Goal: Information Seeking & Learning: Learn about a topic

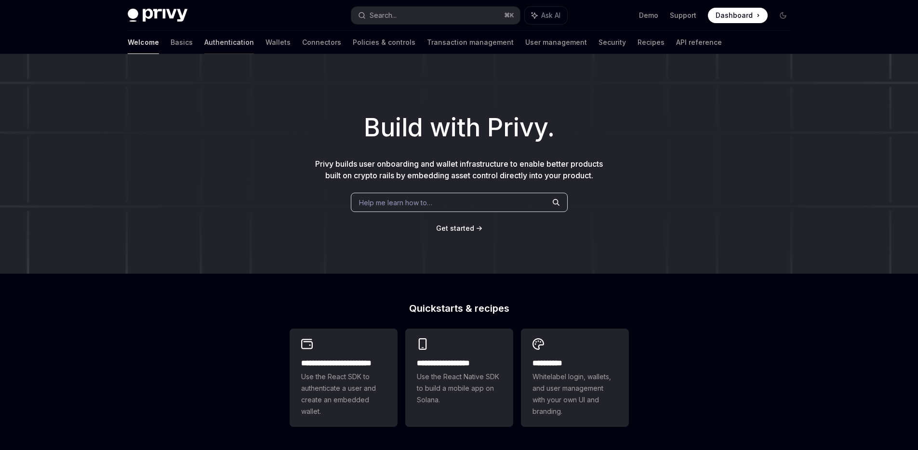
click at [204, 45] on link "Authentication" at bounding box center [229, 42] width 50 height 23
type textarea "*"
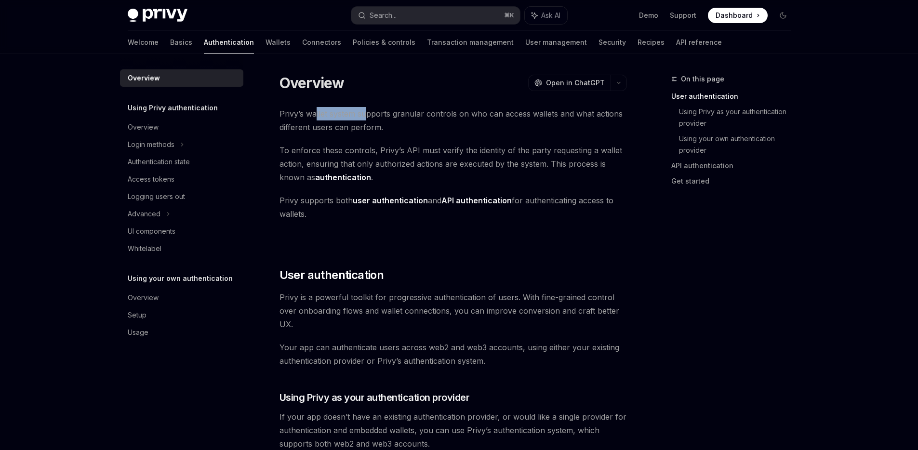
drag, startPoint x: 316, startPoint y: 117, endPoint x: 368, endPoint y: 119, distance: 51.6
click at [367, 119] on span "Privy’s wallet system supports granular controls on who can access wallets and …" at bounding box center [452, 120] width 347 height 27
drag, startPoint x: 398, startPoint y: 116, endPoint x: 439, endPoint y: 117, distance: 40.5
click at [434, 117] on span "Privy’s wallet system supports granular controls on who can access wallets and …" at bounding box center [452, 120] width 347 height 27
drag, startPoint x: 460, startPoint y: 116, endPoint x: 487, endPoint y: 116, distance: 27.5
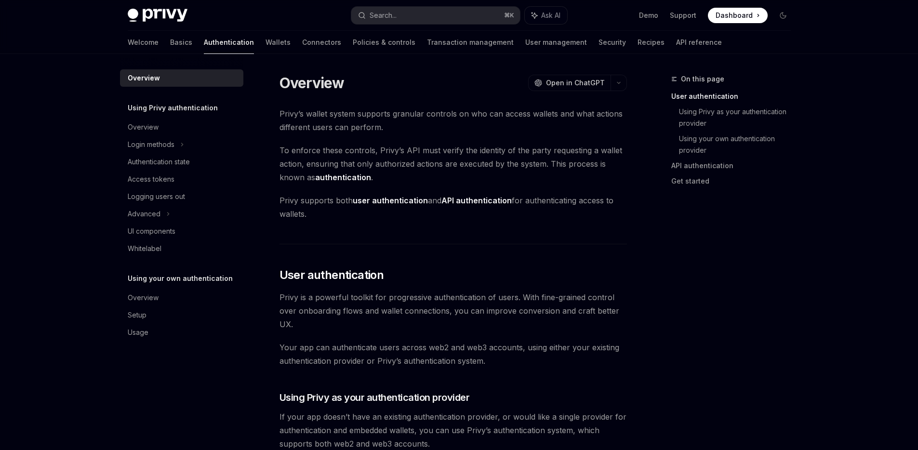
click at [483, 115] on span "Privy’s wallet system supports granular controls on who can access wallets and …" at bounding box center [452, 120] width 347 height 27
drag, startPoint x: 520, startPoint y: 112, endPoint x: 551, endPoint y: 113, distance: 30.8
click at [539, 113] on span "Privy’s wallet system supports granular controls on who can access wallets and …" at bounding box center [452, 120] width 347 height 27
drag, startPoint x: 569, startPoint y: 113, endPoint x: 474, endPoint y: 115, distance: 95.4
click at [487, 114] on span "Privy’s wallet system supports granular controls on who can access wallets and …" at bounding box center [452, 120] width 347 height 27
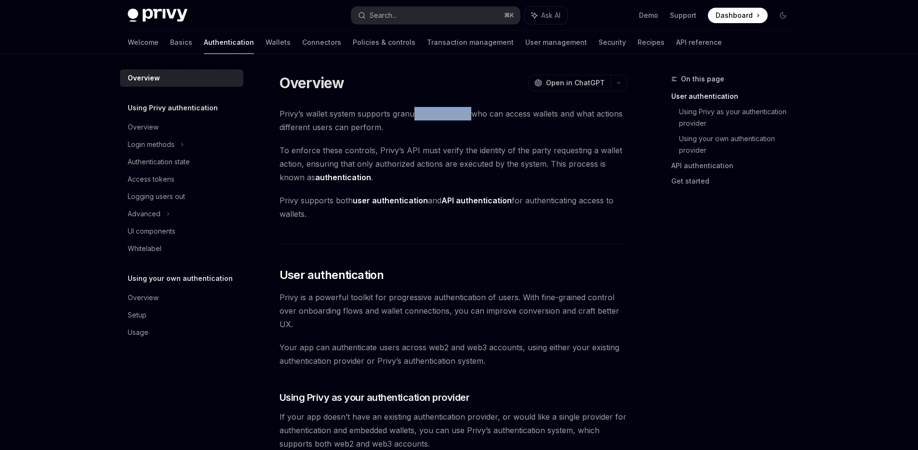
drag, startPoint x: 467, startPoint y: 115, endPoint x: 400, endPoint y: 113, distance: 67.0
click at [409, 112] on span "Privy’s wallet system supports granular controls on who can access wallets and …" at bounding box center [452, 120] width 347 height 27
drag, startPoint x: 337, startPoint y: 122, endPoint x: 317, endPoint y: 119, distance: 20.9
click at [319, 120] on span "Privy’s wallet system supports granular controls on who can access wallets and …" at bounding box center [452, 120] width 347 height 27
click at [297, 119] on span "Privy’s wallet system supports granular controls on who can access wallets and …" at bounding box center [452, 120] width 347 height 27
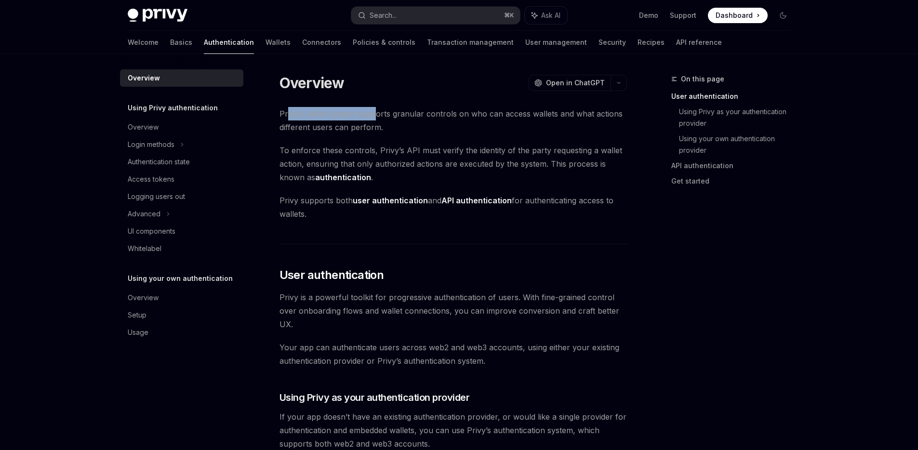
drag, startPoint x: 288, startPoint y: 112, endPoint x: 381, endPoint y: 120, distance: 93.3
click at [378, 119] on span "Privy’s wallet system supports granular controls on who can access wallets and …" at bounding box center [452, 120] width 347 height 27
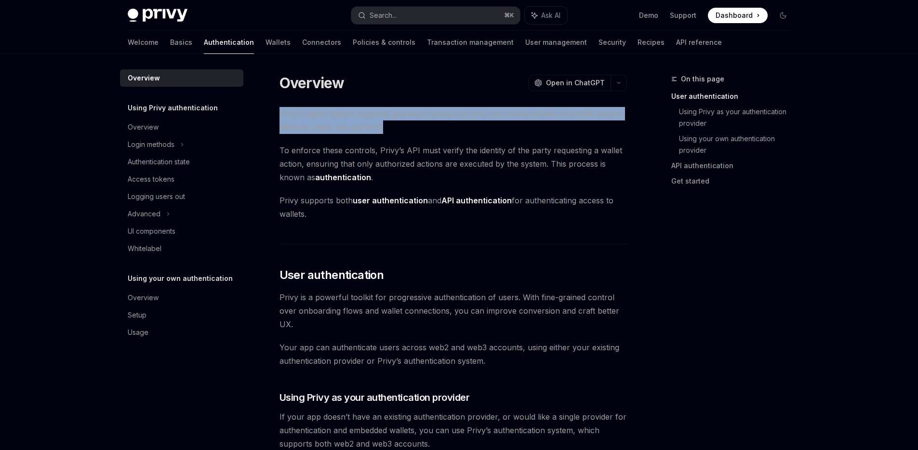
drag, startPoint x: 385, startPoint y: 131, endPoint x: 293, endPoint y: 106, distance: 95.1
click at [293, 107] on span "Privy’s wallet system supports granular controls on who can access wallets and …" at bounding box center [452, 120] width 347 height 27
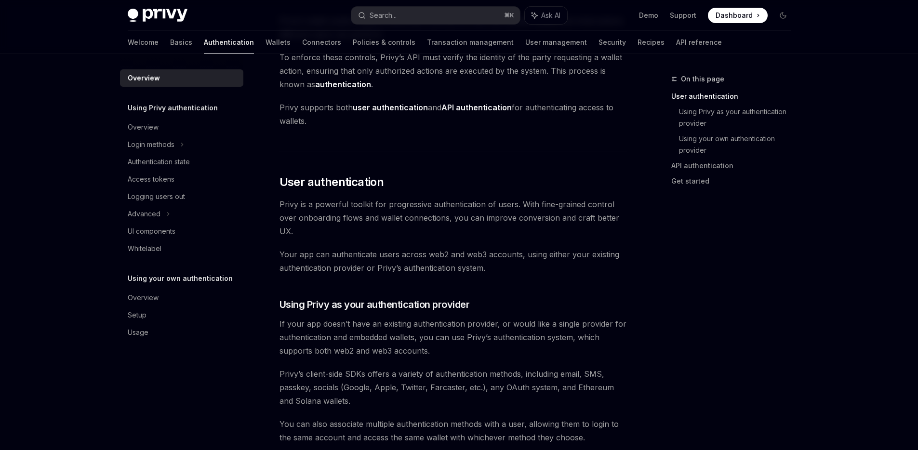
scroll to position [116, 0]
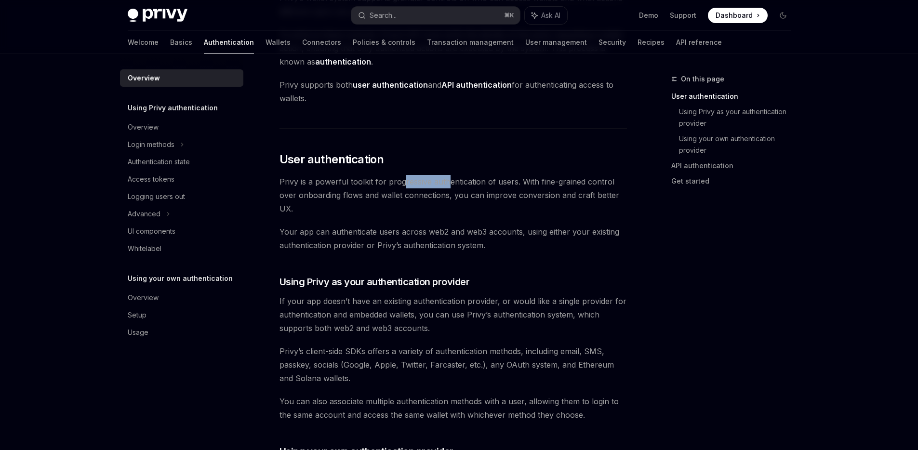
drag, startPoint x: 404, startPoint y: 183, endPoint x: 453, endPoint y: 181, distance: 48.7
click at [450, 181] on span "Privy is a powerful toolkit for progressive authentication of users. With fine-…" at bounding box center [452, 195] width 347 height 40
drag, startPoint x: 479, startPoint y: 180, endPoint x: 504, endPoint y: 180, distance: 25.1
click at [504, 180] on span "Privy is a powerful toolkit for progressive authentication of users. With fine-…" at bounding box center [452, 195] width 347 height 40
drag, startPoint x: 459, startPoint y: 181, endPoint x: 436, endPoint y: 180, distance: 22.7
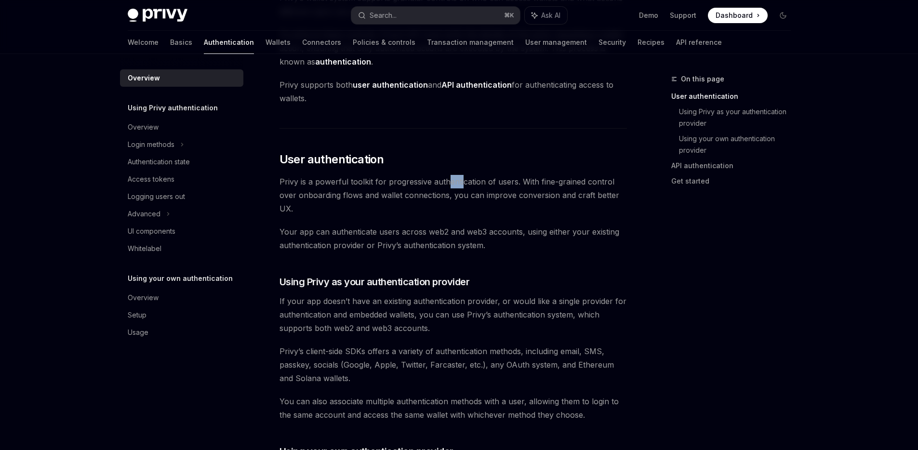
click at [443, 180] on span "Privy is a powerful toolkit for progressive authentication of users. With fine-…" at bounding box center [452, 195] width 347 height 40
drag, startPoint x: 425, startPoint y: 180, endPoint x: 477, endPoint y: 183, distance: 51.1
click at [470, 182] on span "Privy is a powerful toolkit for progressive authentication of users. With fine-…" at bounding box center [452, 195] width 347 height 40
click at [523, 183] on span "Privy is a powerful toolkit for progressive authentication of users. With fine-…" at bounding box center [452, 195] width 347 height 40
drag, startPoint x: 415, startPoint y: 198, endPoint x: 393, endPoint y: 196, distance: 22.7
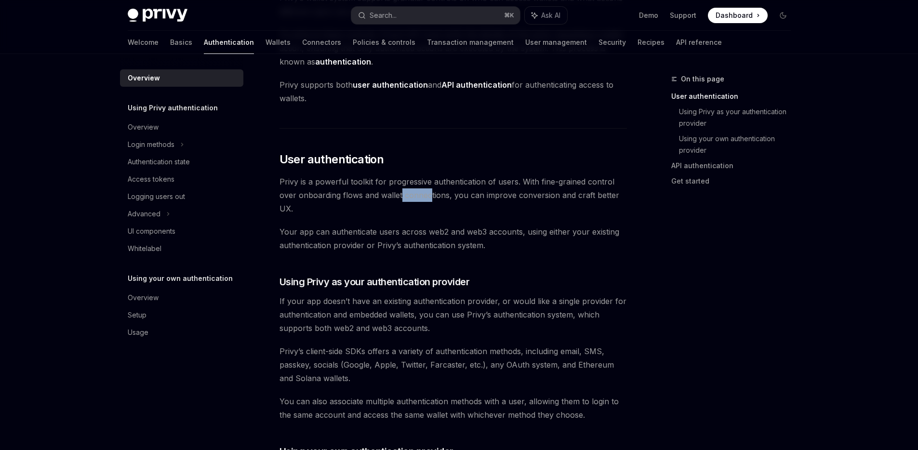
click at [399, 197] on span "Privy is a powerful toolkit for progressive authentication of users. With fine-…" at bounding box center [452, 195] width 347 height 40
drag, startPoint x: 350, startPoint y: 196, endPoint x: 369, endPoint y: 195, distance: 18.3
click at [369, 195] on span "Privy is a powerful toolkit for progressive authentication of users. With fine-…" at bounding box center [452, 195] width 347 height 40
drag, startPoint x: 384, startPoint y: 233, endPoint x: 404, endPoint y: 232, distance: 20.7
click at [401, 232] on span "Your app can authenticate users across web2 and web3 accounts, using either you…" at bounding box center [452, 238] width 347 height 27
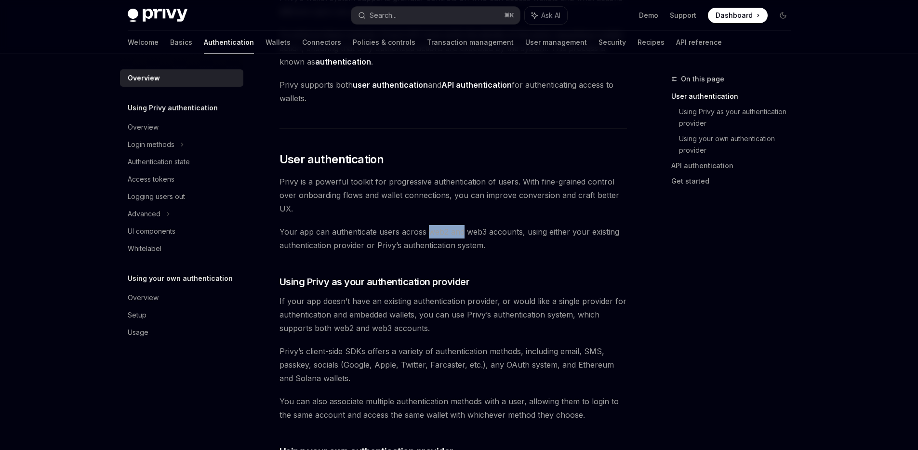
drag, startPoint x: 434, startPoint y: 232, endPoint x: 463, endPoint y: 234, distance: 29.0
click at [462, 234] on span "Your app can authenticate users across web2 and web3 accounts, using either you…" at bounding box center [452, 238] width 347 height 27
drag, startPoint x: 487, startPoint y: 233, endPoint x: 505, endPoint y: 230, distance: 18.5
click at [504, 230] on span "Your app can authenticate users across web2 and web3 accounts, using either you…" at bounding box center [452, 238] width 347 height 27
drag, startPoint x: 448, startPoint y: 246, endPoint x: 408, endPoint y: 244, distance: 40.5
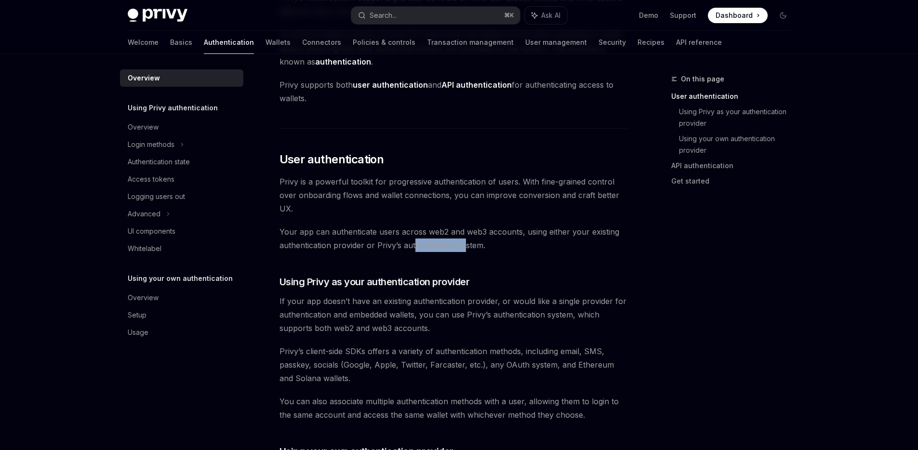
click at [409, 244] on span "Your app can authenticate users across web2 and web3 accounts, using either you…" at bounding box center [452, 238] width 347 height 27
drag, startPoint x: 371, startPoint y: 239, endPoint x: 356, endPoint y: 239, distance: 15.4
click at [358, 239] on span "Your app can authenticate users across web2 and web3 accounts, using either you…" at bounding box center [452, 238] width 347 height 27
drag, startPoint x: 341, startPoint y: 243, endPoint x: 359, endPoint y: 243, distance: 18.8
click at [359, 243] on span "Your app can authenticate users across web2 and web3 accounts, using either you…" at bounding box center [452, 238] width 347 height 27
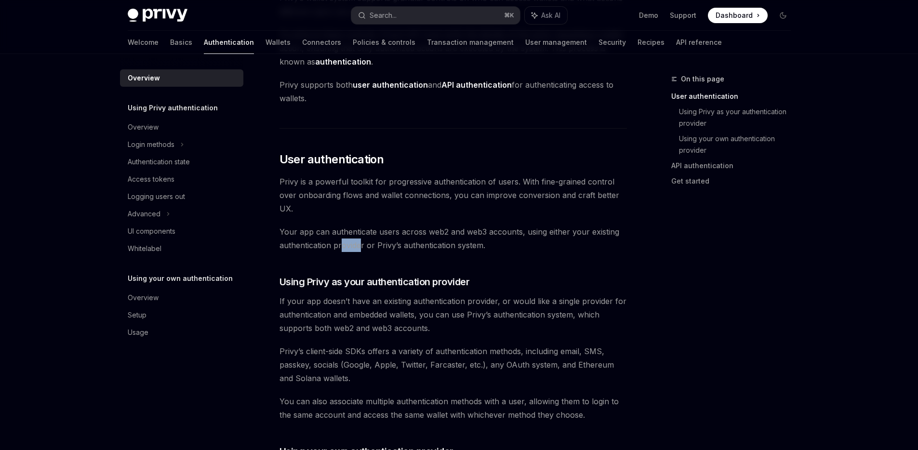
click at [359, 243] on span "Your app can authenticate users across web2 and web3 accounts, using either you…" at bounding box center [452, 238] width 347 height 27
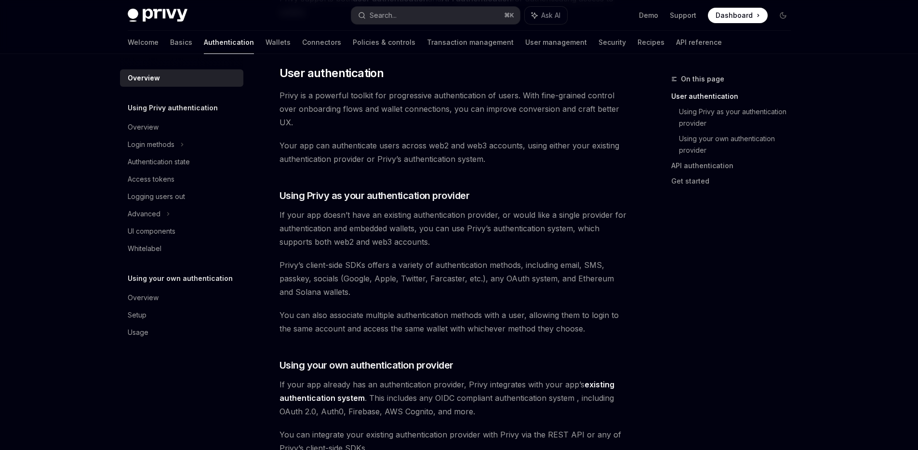
scroll to position [231, 0]
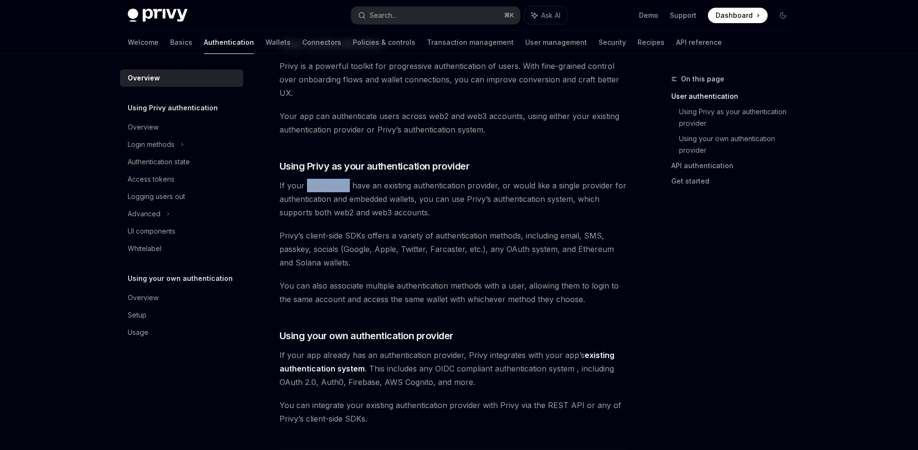
drag, startPoint x: 306, startPoint y: 188, endPoint x: 366, endPoint y: 189, distance: 59.3
click at [353, 188] on span "If your app doesn’t have an existing authentication provider, or would like a s…" at bounding box center [452, 199] width 347 height 40
drag, startPoint x: 384, startPoint y: 189, endPoint x: 436, endPoint y: 189, distance: 52.5
click at [418, 188] on span "If your app doesn’t have an existing authentication provider, or would like a s…" at bounding box center [452, 199] width 347 height 40
drag, startPoint x: 447, startPoint y: 189, endPoint x: 463, endPoint y: 190, distance: 16.4
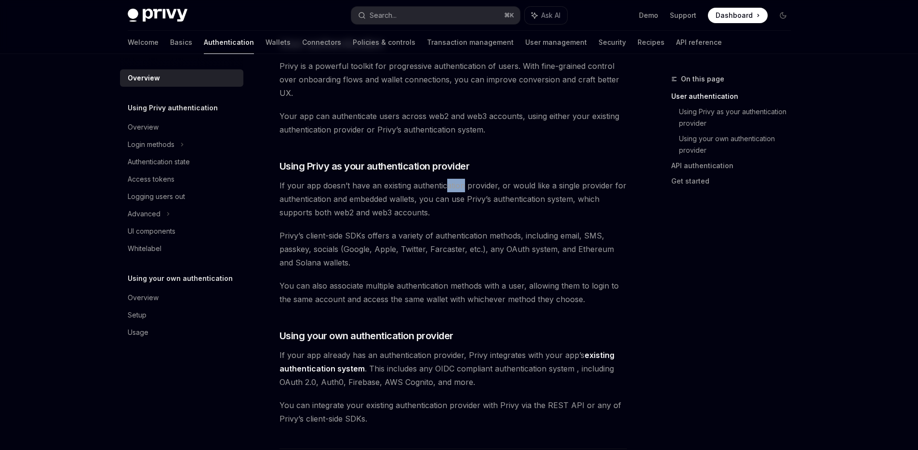
click at [461, 189] on span "If your app doesn’t have an existing authentication provider, or would like a s…" at bounding box center [452, 199] width 347 height 40
drag, startPoint x: 510, startPoint y: 188, endPoint x: 521, endPoint y: 188, distance: 11.6
click at [512, 188] on span "If your app doesn’t have an existing authentication provider, or would like a s…" at bounding box center [452, 199] width 347 height 40
drag, startPoint x: 535, startPoint y: 187, endPoint x: 561, endPoint y: 186, distance: 25.6
click at [549, 187] on span "If your app doesn’t have an existing authentication provider, or would like a s…" at bounding box center [452, 199] width 347 height 40
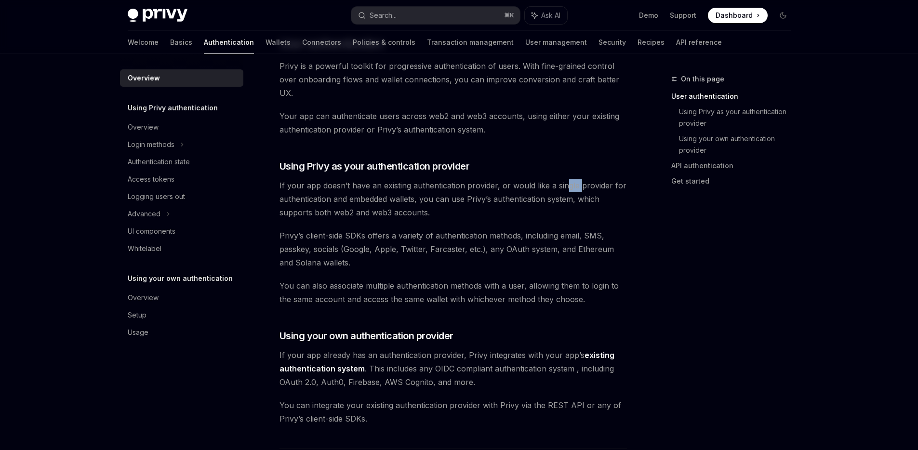
drag, startPoint x: 566, startPoint y: 185, endPoint x: 579, endPoint y: 184, distance: 13.5
click at [578, 184] on span "If your app doesn’t have an existing authentication provider, or would like a s…" at bounding box center [452, 199] width 347 height 40
drag, startPoint x: 552, startPoint y: 192, endPoint x: 494, endPoint y: 197, distance: 58.0
click at [517, 194] on span "If your app doesn’t have an existing authentication provider, or would like a s…" at bounding box center [452, 199] width 347 height 40
drag, startPoint x: 411, startPoint y: 196, endPoint x: 393, endPoint y: 196, distance: 17.8
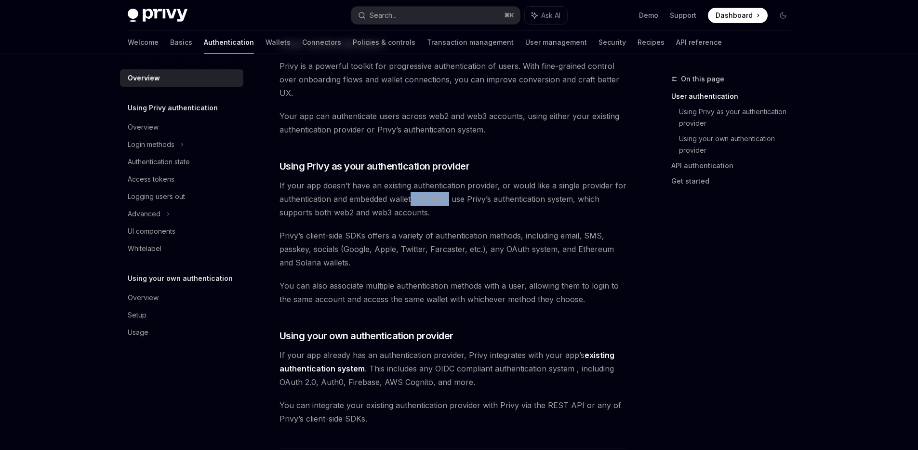
click at [408, 196] on span "If your app doesn’t have an existing authentication provider, or would like a s…" at bounding box center [452, 199] width 347 height 40
drag, startPoint x: 379, startPoint y: 198, endPoint x: 367, endPoint y: 199, distance: 12.6
click at [369, 199] on span "If your app doesn’t have an existing authentication provider, or would like a s…" at bounding box center [452, 199] width 347 height 40
drag, startPoint x: 348, startPoint y: 199, endPoint x: 388, endPoint y: 199, distance: 40.0
click at [382, 199] on span "If your app doesn’t have an existing authentication provider, or would like a s…" at bounding box center [452, 199] width 347 height 40
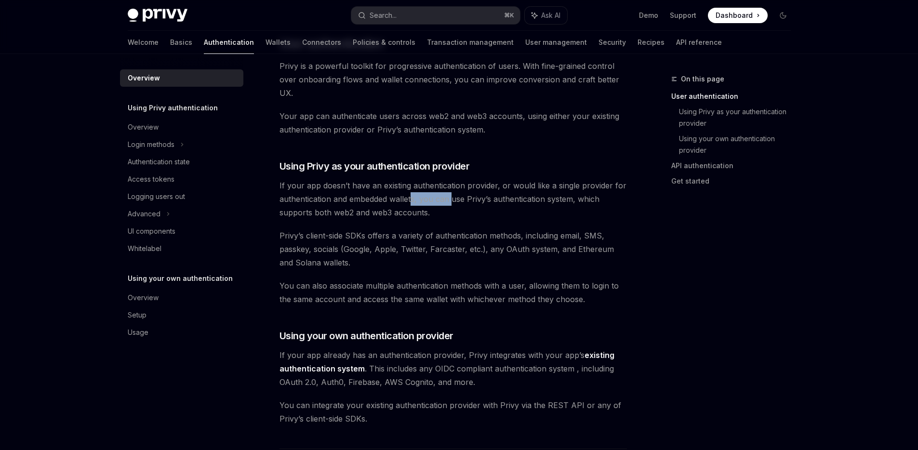
drag, startPoint x: 419, startPoint y: 199, endPoint x: 457, endPoint y: 198, distance: 38.6
click at [454, 199] on span "If your app doesn’t have an existing authentication provider, or would like a s…" at bounding box center [452, 199] width 347 height 40
drag, startPoint x: 482, startPoint y: 196, endPoint x: 517, endPoint y: 199, distance: 34.8
click at [515, 198] on span "If your app doesn’t have an existing authentication provider, or would like a s…" at bounding box center [452, 199] width 347 height 40
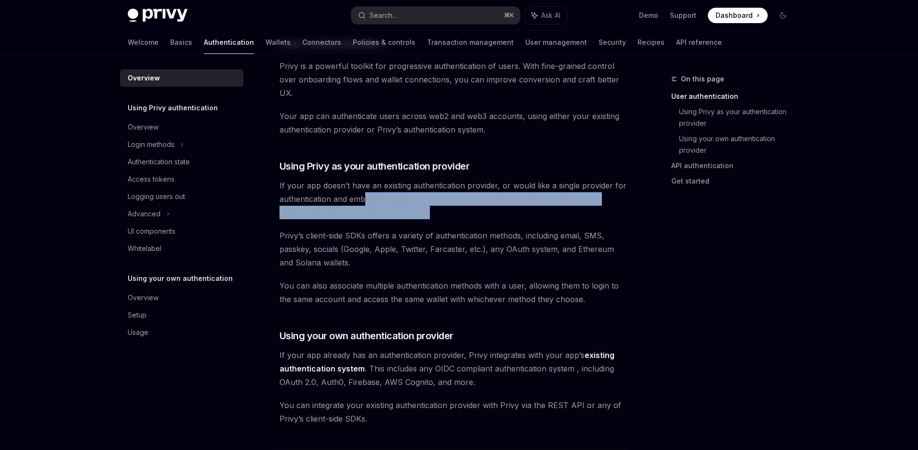
drag, startPoint x: 450, startPoint y: 209, endPoint x: 361, endPoint y: 204, distance: 89.3
click at [362, 204] on span "If your app doesn’t have an existing authentication provider, or would like a s…" at bounding box center [452, 199] width 347 height 40
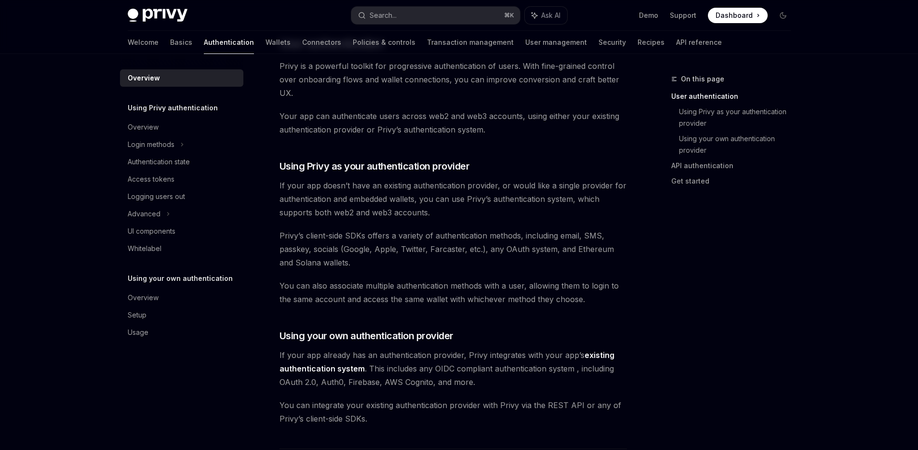
click at [345, 204] on span "If your app doesn’t have an existing authentication provider, or would like a s…" at bounding box center [452, 199] width 347 height 40
drag, startPoint x: 304, startPoint y: 236, endPoint x: 368, endPoint y: 232, distance: 64.2
click at [363, 232] on span "Privy’s client-side SDKs offers a variety of authentication methods, including …" at bounding box center [452, 249] width 347 height 40
drag, startPoint x: 395, startPoint y: 234, endPoint x: 464, endPoint y: 235, distance: 69.4
click at [461, 235] on span "Privy’s client-side SDKs offers a variety of authentication methods, including …" at bounding box center [452, 249] width 347 height 40
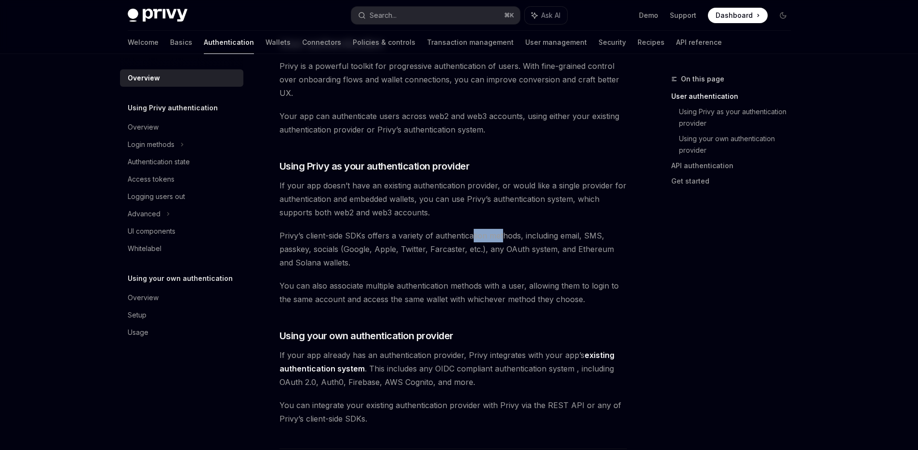
drag, startPoint x: 493, startPoint y: 233, endPoint x: 506, endPoint y: 233, distance: 13.5
click at [504, 233] on span "Privy’s client-side SDKs offers a variety of authentication methods, including …" at bounding box center [452, 249] width 347 height 40
drag, startPoint x: 503, startPoint y: 245, endPoint x: 468, endPoint y: 251, distance: 35.3
click at [474, 252] on span "Privy’s client-side SDKs offers a variety of authentication methods, including …" at bounding box center [452, 249] width 347 height 40
drag, startPoint x: 456, startPoint y: 249, endPoint x: 437, endPoint y: 248, distance: 19.8
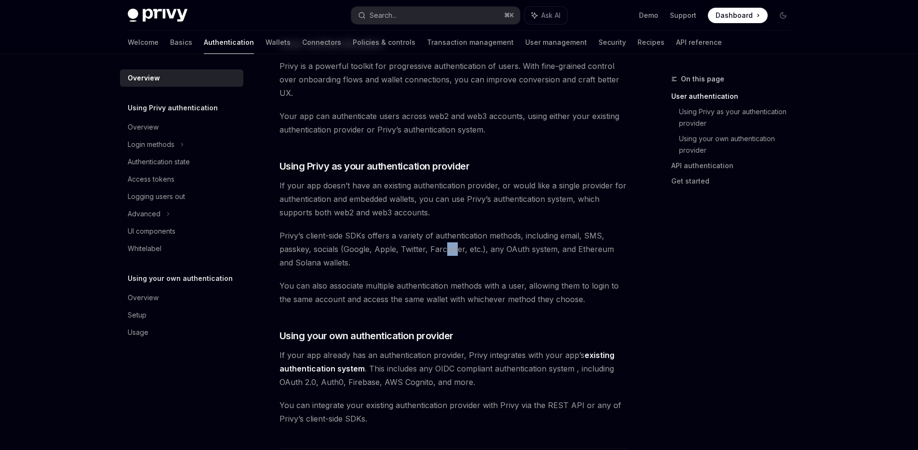
click at [441, 248] on span "Privy’s client-side SDKs offers a variety of authentication methods, including …" at bounding box center [452, 249] width 347 height 40
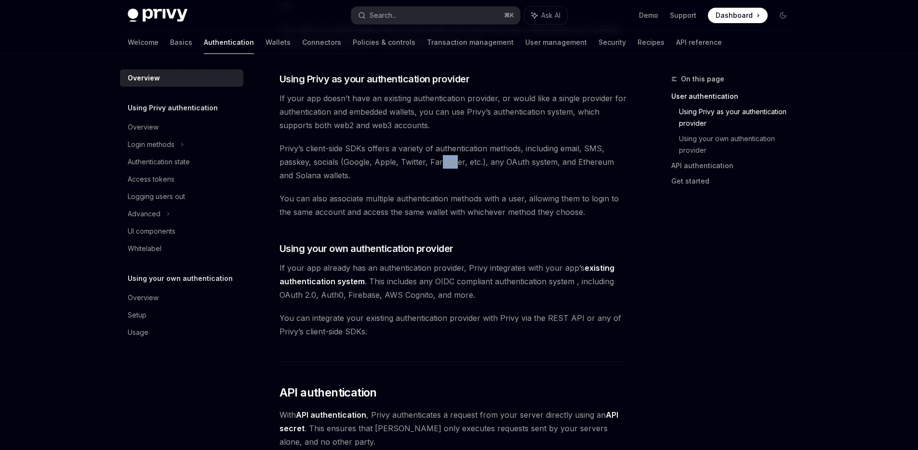
scroll to position [347, 0]
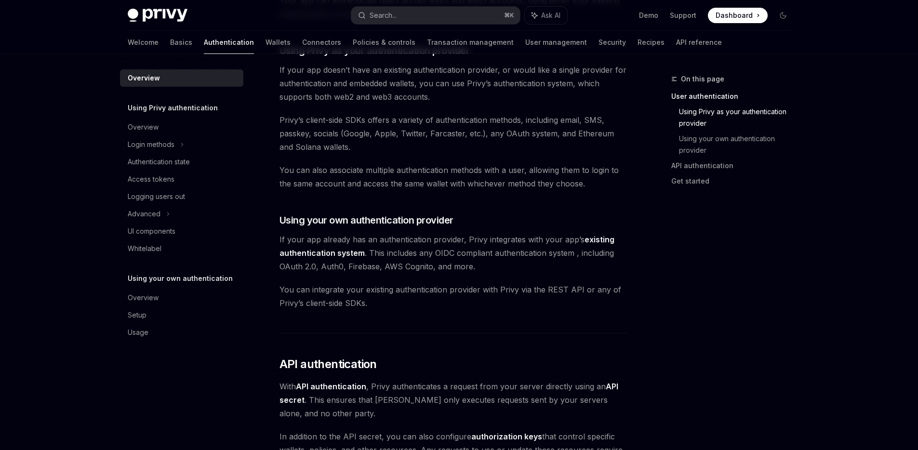
drag
click at [380, 238] on span "If your app already has an authentication provider, Privy integrates with your …" at bounding box center [452, 253] width 347 height 40
click at [489, 242] on span "If your app already has an authentication provider, Privy integrates with your …" at bounding box center [452, 253] width 347 height 40
click at [547, 239] on span "If your app already has an authentication provider, Privy integrates with your …" at bounding box center [452, 253] width 347 height 40
click at [472, 249] on span "If your app already has an authentication provider, Privy integrates with your …" at bounding box center [452, 253] width 347 height 40
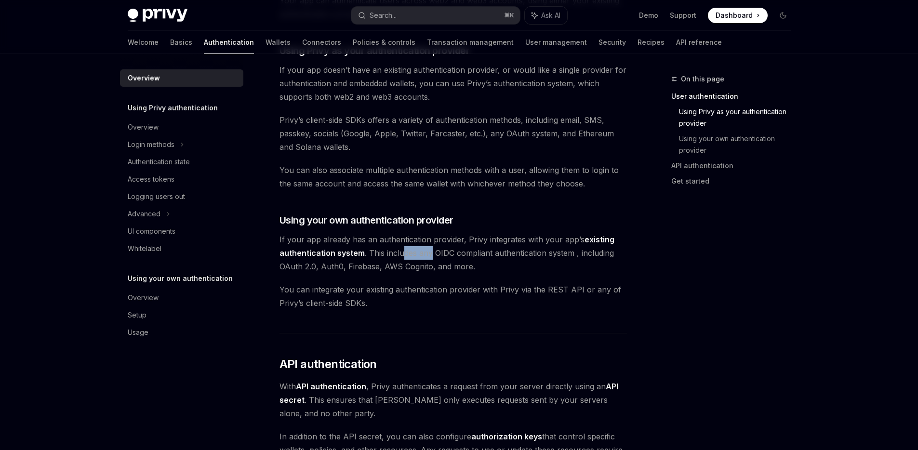
click at [400, 250] on span "If your app already has an authentication provider, Privy integrates with your …" at bounding box center [452, 253] width 347 height 40
click at [458, 255] on span "If your app already has an authentication provider, Privy integrates with your …" at bounding box center [452, 253] width 347 height 40
click at [526, 252] on span "If your app already has an authentication provider, Privy integrates with your …" at bounding box center [452, 253] width 347 height 40
click at [553, 252] on span "If your app already has an authentication provider, Privy integrates with your …" at bounding box center [452, 253] width 347 height 40
click at [420, 266] on span "If your app already has an authentication provider, Privy integrates with your …" at bounding box center [452, 253] width 347 height 40
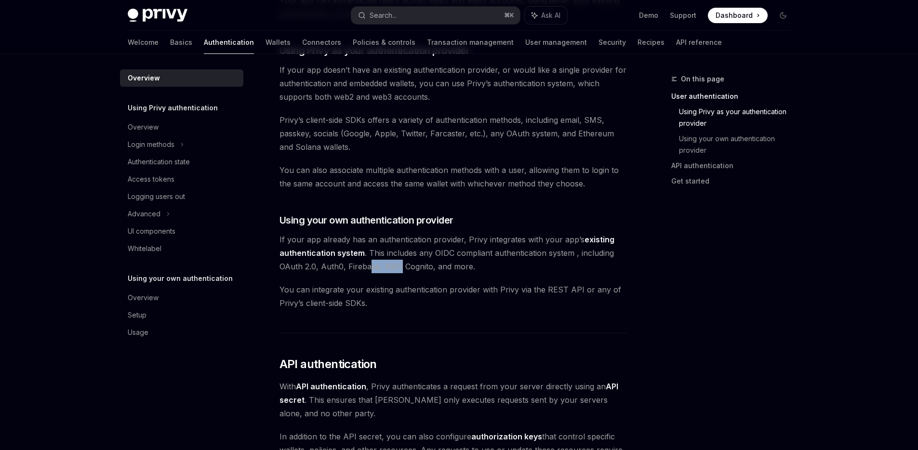
click at [363, 267] on span "If your app already has an authentication provider, Privy integrates with your …" at bounding box center [452, 253] width 347 height 40
click at [396, 270] on span "If your app already has an authentication provider, Privy integrates with your …" at bounding box center [452, 253] width 347 height 40
click at [447, 265] on span "If your app already has an authentication provider, Privy integrates with your …" at bounding box center [452, 253] width 347 height 40
click at [384, 291] on span "You can integrate your existing authentication provider with Privy via the REST…" at bounding box center [452, 296] width 347 height 27
click at [386, 291] on span "You can integrate your existing authentication provider with Privy via the REST…" at bounding box center [452, 296] width 347 height 27
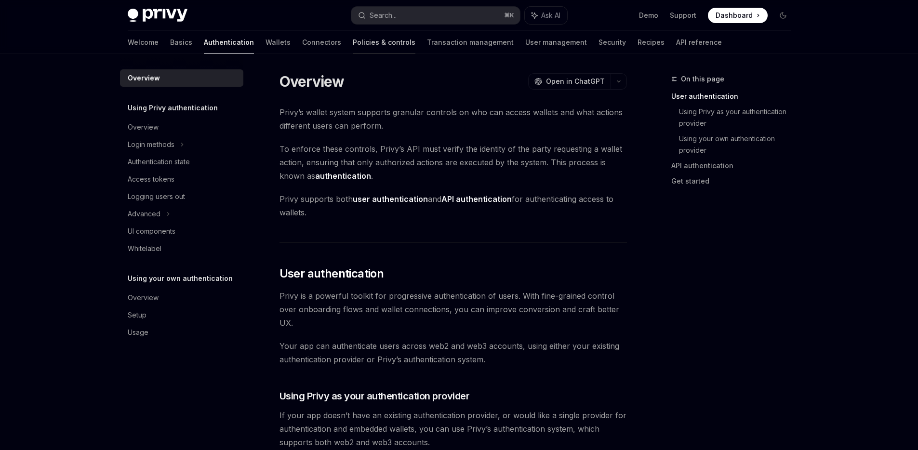
scroll to position [0, 0]
click at [265, 40] on link "Wallets" at bounding box center [277, 42] width 25 height 23
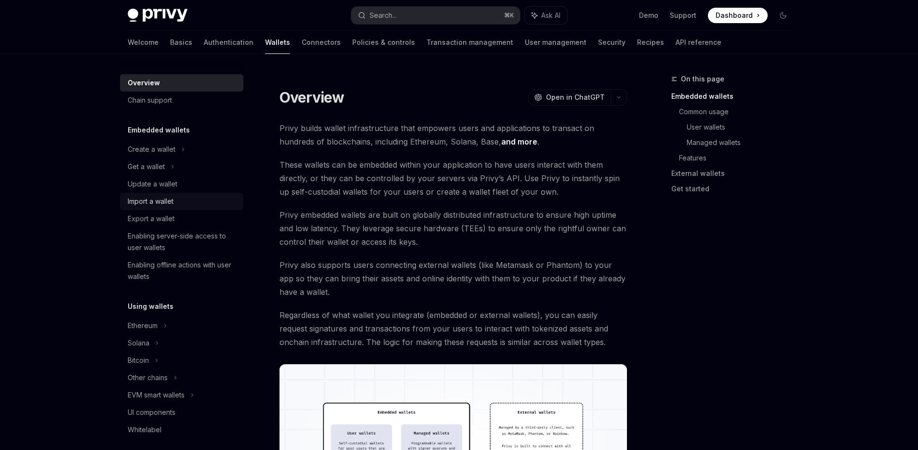
click at [184, 198] on div "Import a wallet" at bounding box center [183, 202] width 110 height 12
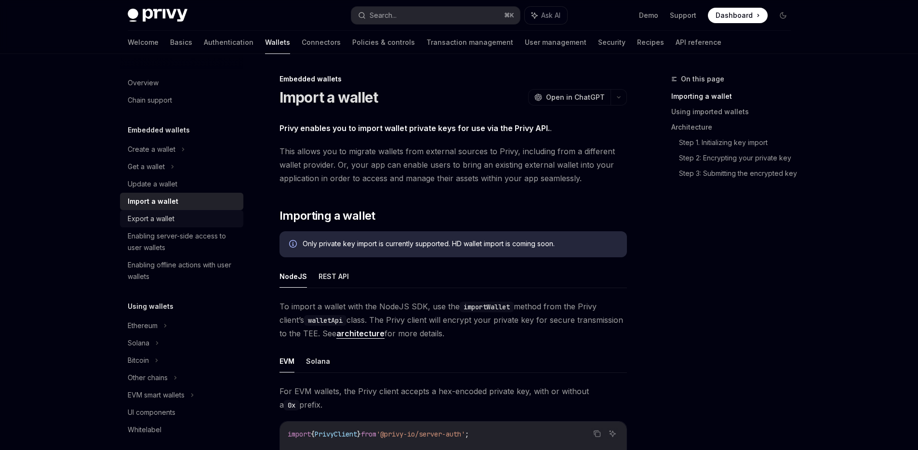
click at [168, 222] on div "Export a wallet" at bounding box center [151, 219] width 47 height 12
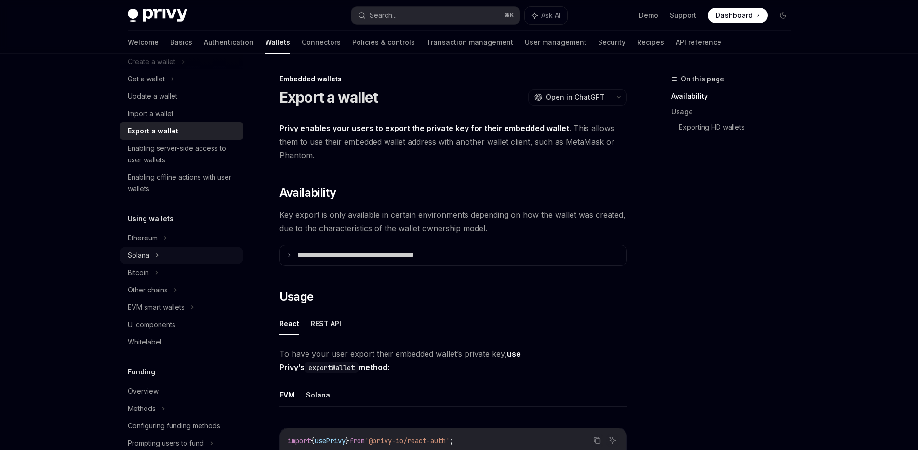
scroll to position [116, 0]
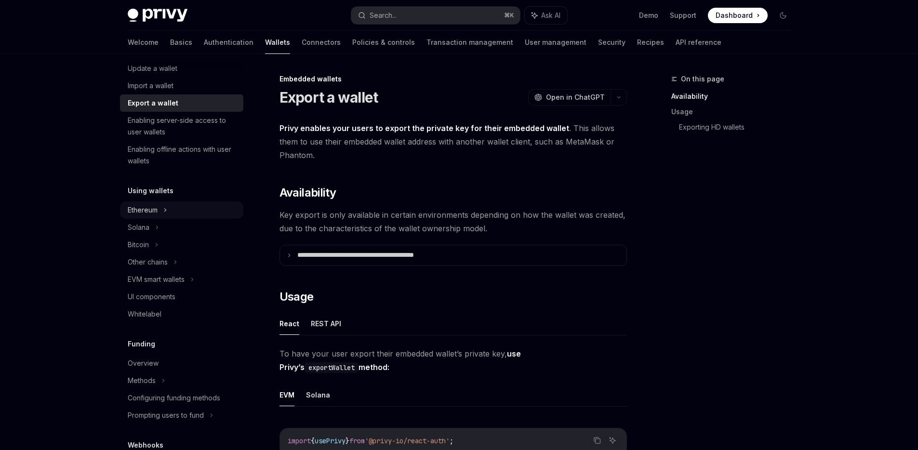
click at [154, 40] on div "Ethereum" at bounding box center [152, 34] width 48 height 12
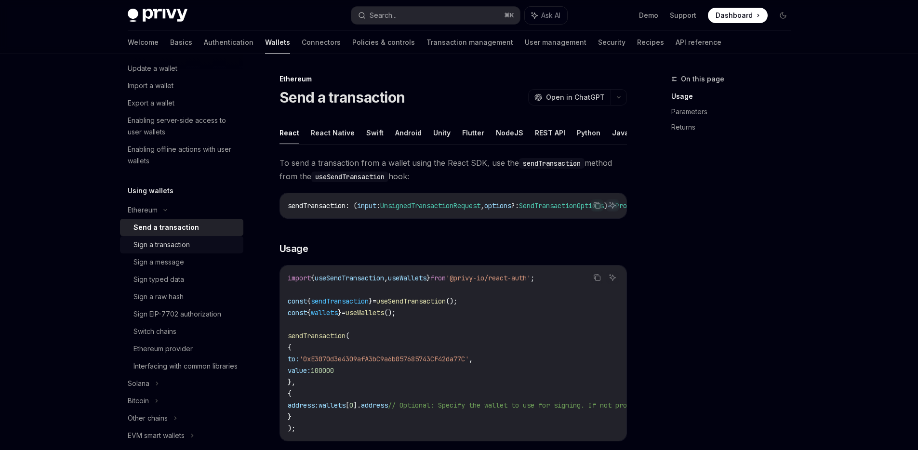
click at [179, 248] on div "Sign a transaction" at bounding box center [161, 245] width 56 height 12
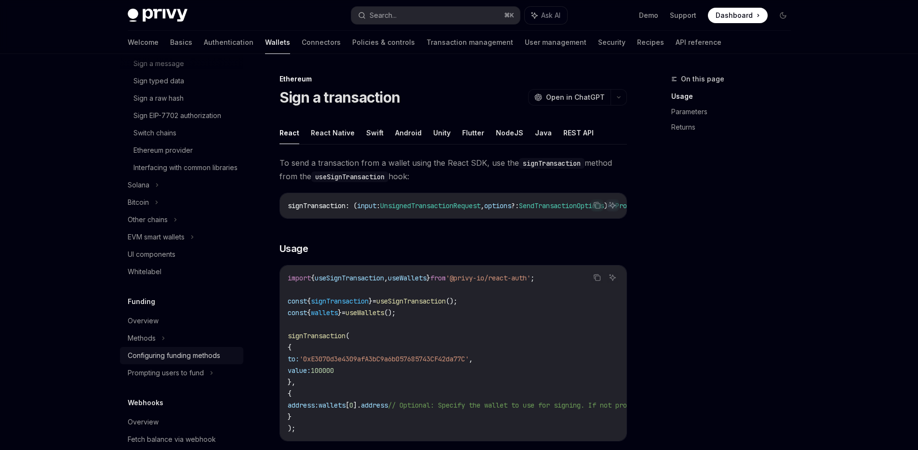
scroll to position [347, 0]
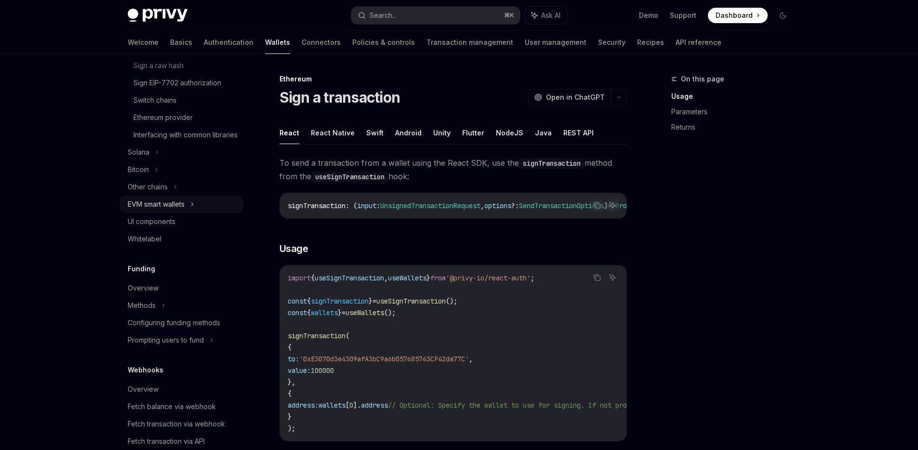
click at [180, 210] on div "EVM smart wallets" at bounding box center [156, 205] width 57 height 12
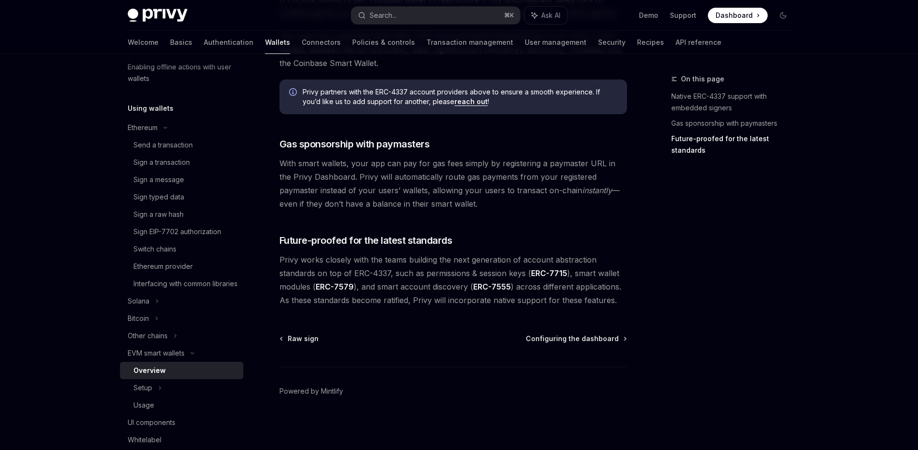
scroll to position [173, 0]
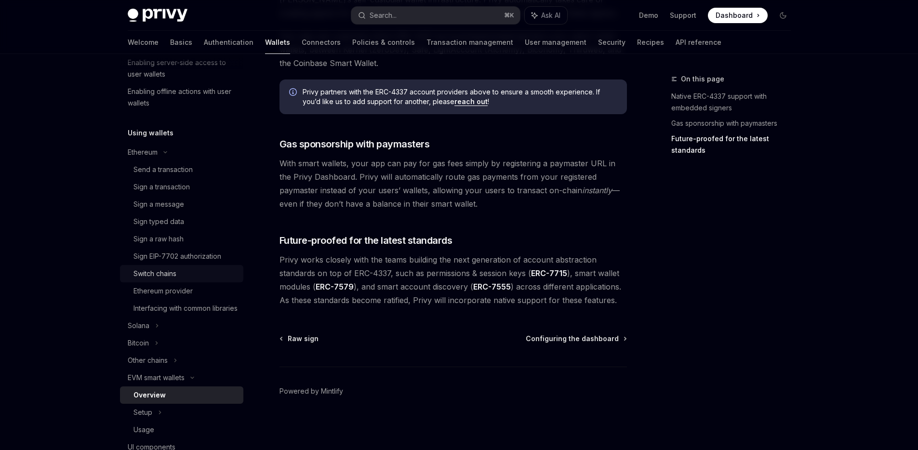
click at [209, 272] on div "Switch chains" at bounding box center [185, 274] width 104 height 12
type textarea "*"
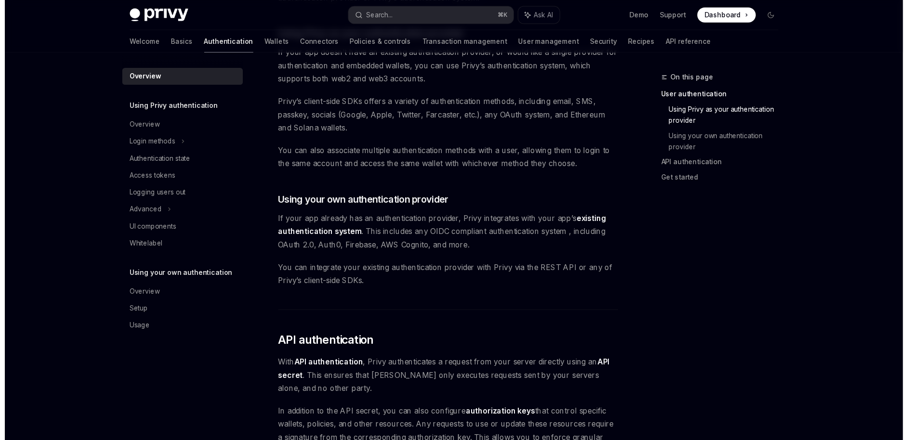
scroll to position [412, 0]
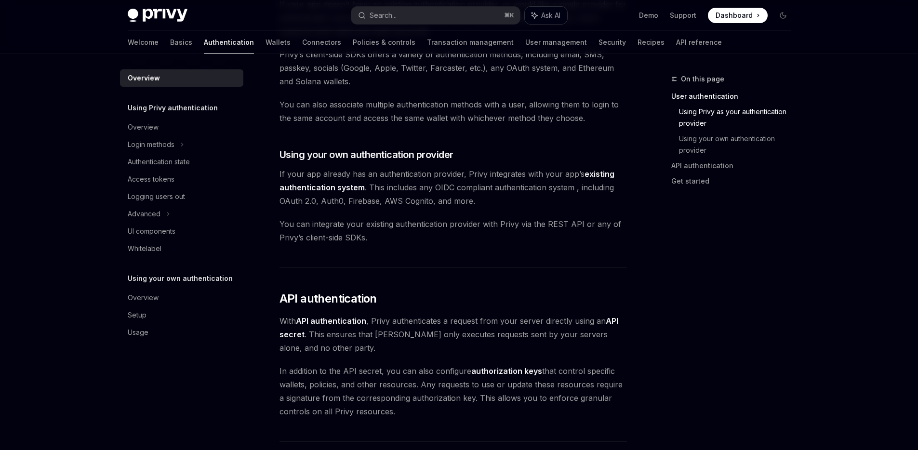
click at [541, 16] on span "Ask AI" at bounding box center [550, 16] width 19 height 10
type textarea "*"
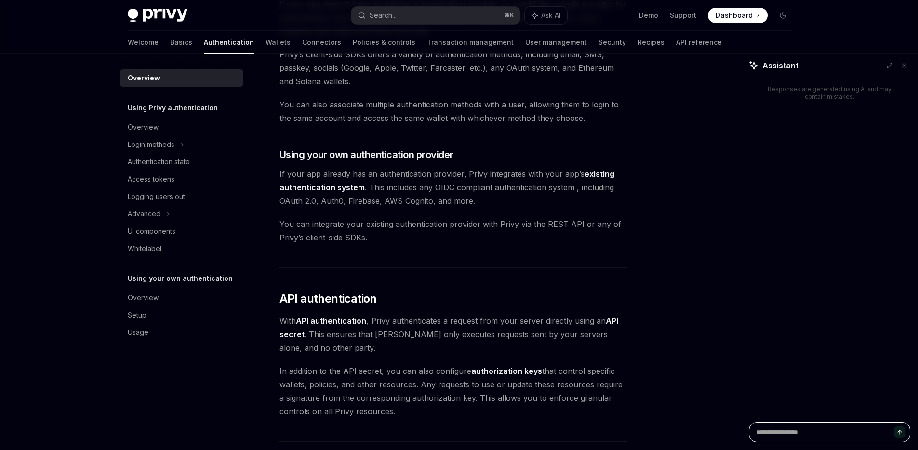
type textarea "*"
type textarea "**"
type textarea "*"
type textarea "***"
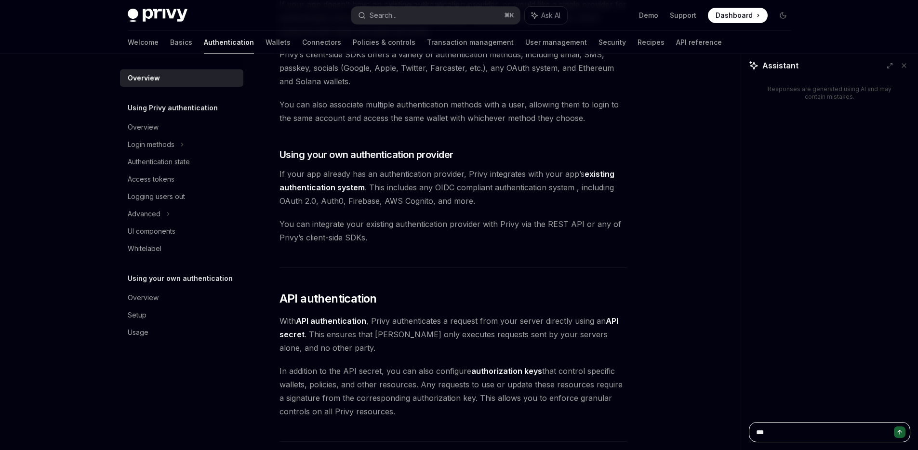
type textarea "*"
type textarea "****"
type textarea "*"
type textarea "*****"
type textarea "*"
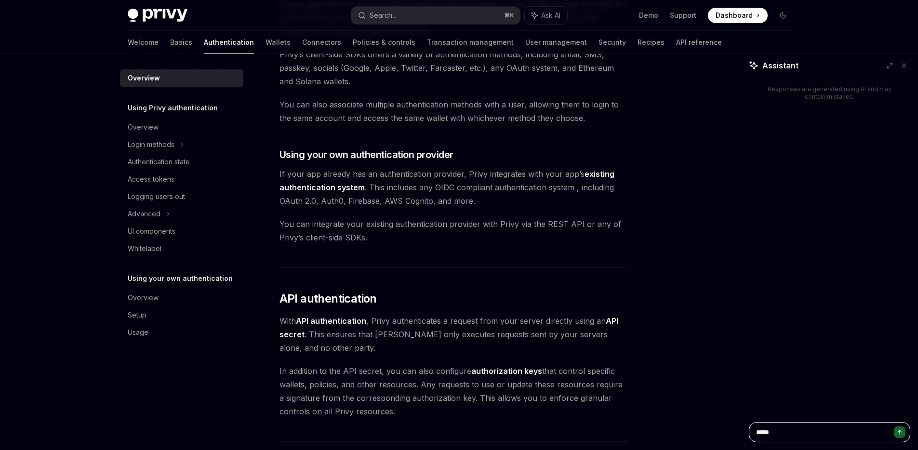
type textarea "*****"
type textarea "*"
type textarea "*******"
type textarea "*"
type textarea "********"
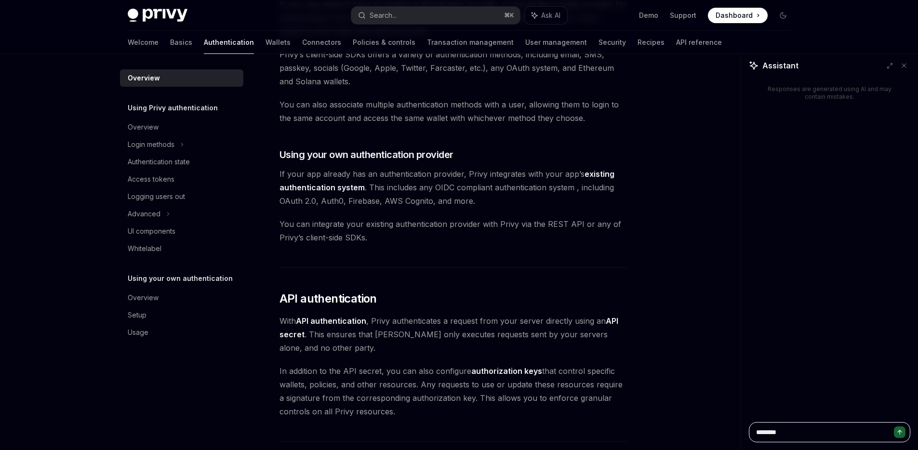
type textarea "*"
type textarea "*********"
type textarea "*"
type textarea "*********"
type textarea "*"
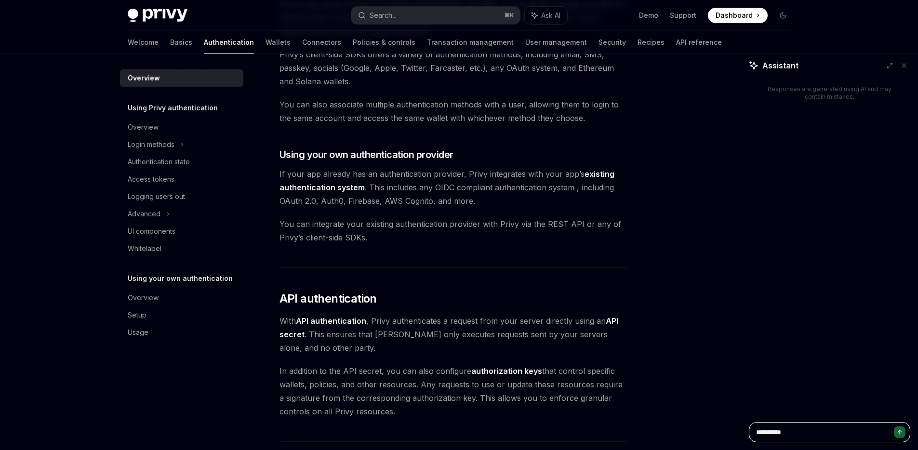
type textarea "**********"
type textarea "*"
type textarea "**********"
type textarea "*"
type textarea "**********"
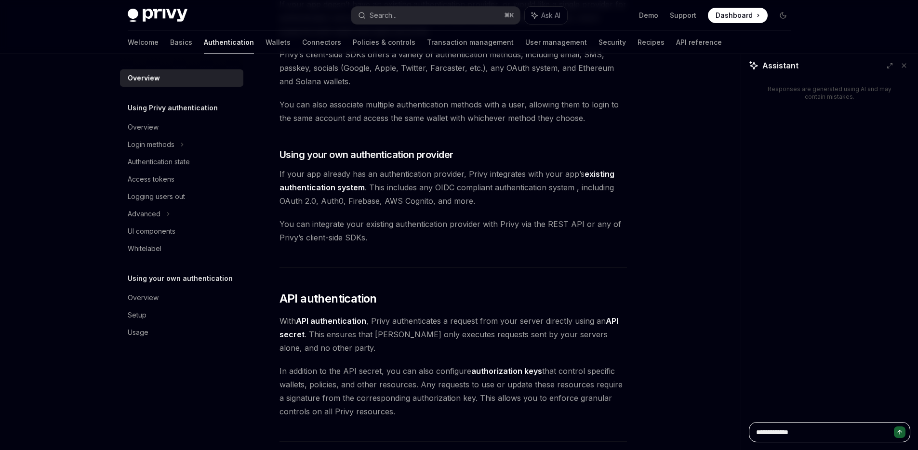
type textarea "*"
type textarea "**********"
type textarea "*"
type textarea "**********"
type textarea "*"
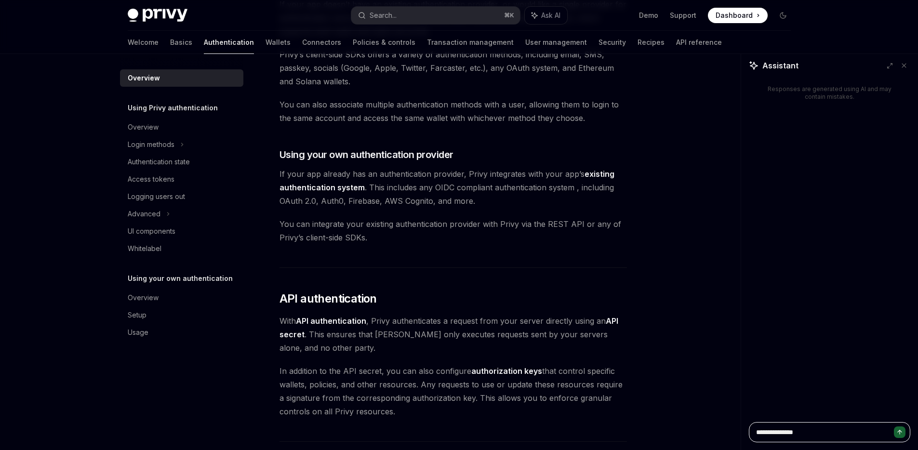
type textarea "**********"
type textarea "*"
type textarea "**********"
type textarea "*"
type textarea "**********"
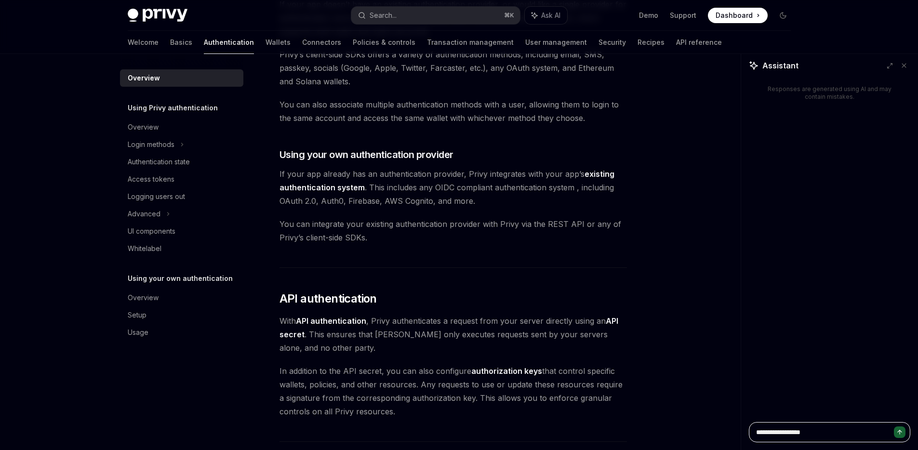
type textarea "*"
type textarea "**********"
type textarea "*"
type textarea "**********"
type textarea "*"
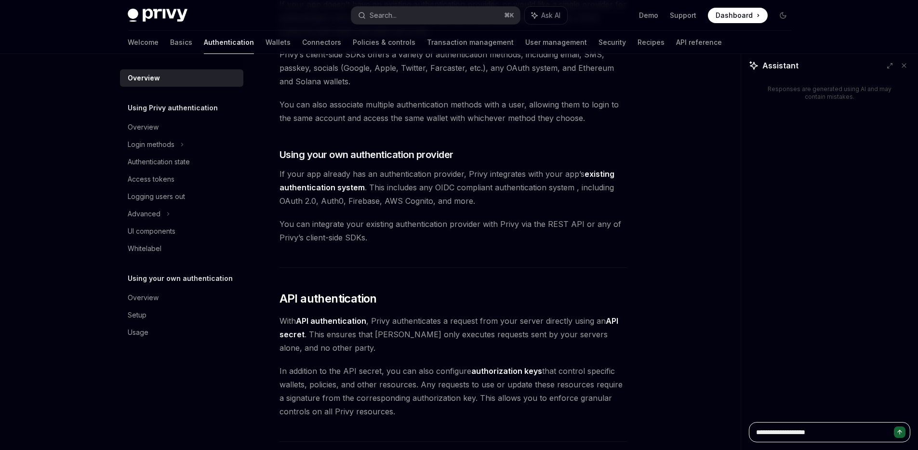
type textarea "**********"
type textarea "*"
type textarea "**********"
type textarea "*"
type textarea "**********"
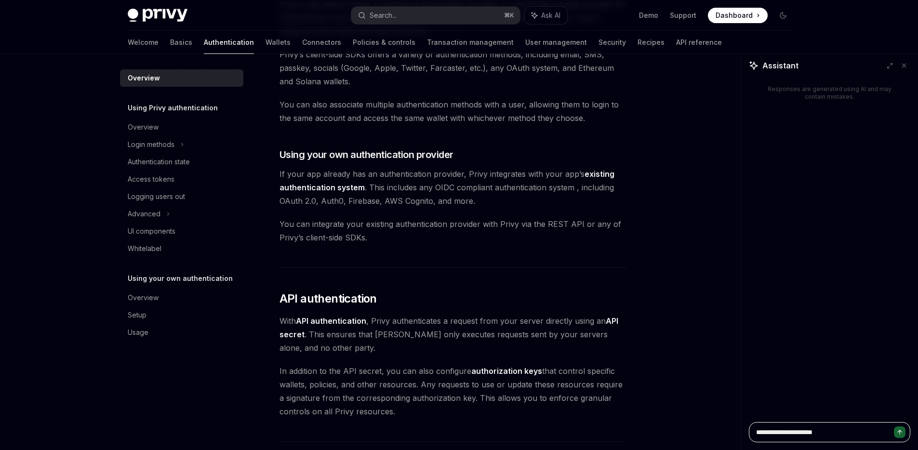
type textarea "*"
type textarea "**********"
type textarea "*"
type textarea "**********"
type textarea "*"
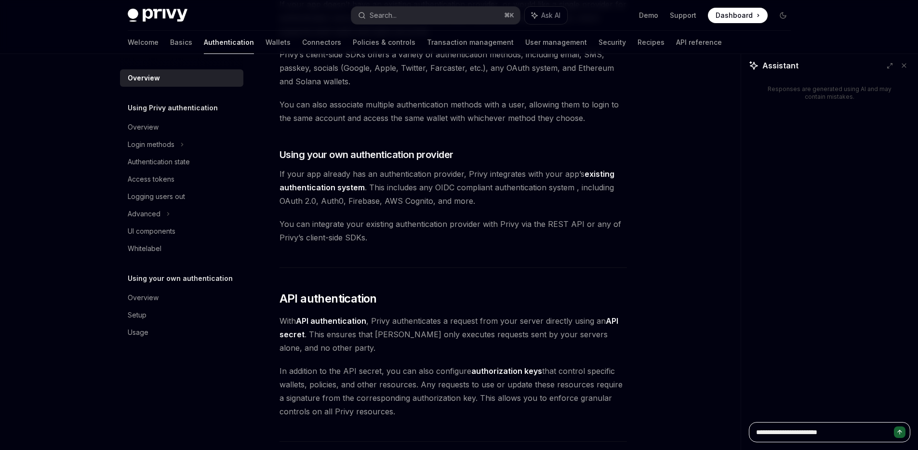
type textarea "**********"
type textarea "*"
type textarea "**********"
type textarea "*"
type textarea "**********"
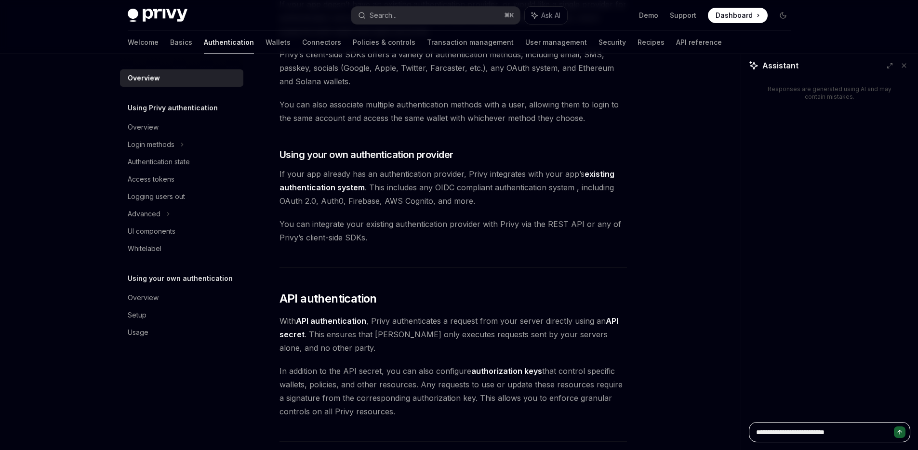
type textarea "*"
type textarea "**********"
type textarea "*"
type textarea "**********"
type textarea "*"
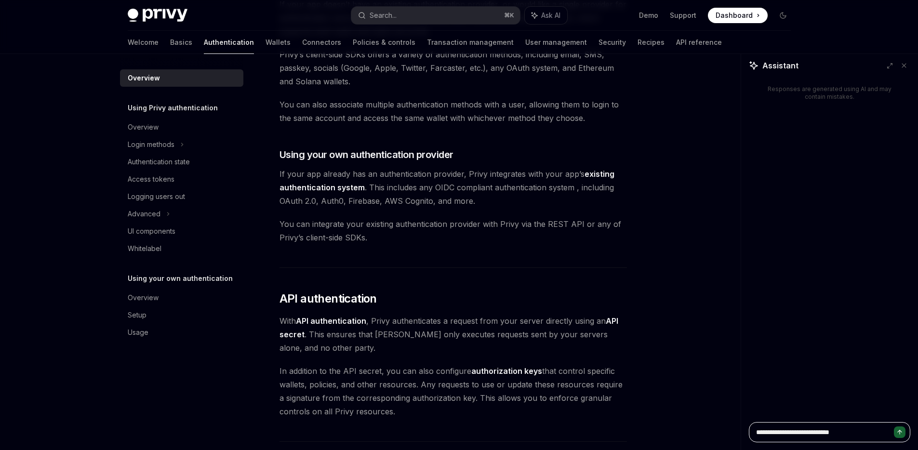
type textarea "**********"
type textarea "*"
type textarea "**********"
type textarea "*"
type textarea "**********"
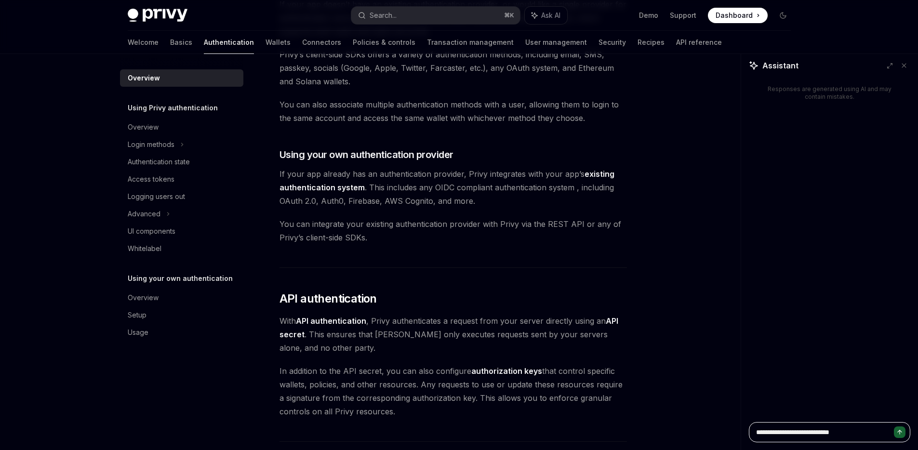
type textarea "*"
type textarea "**********"
type textarea "*"
type textarea "**********"
type textarea "*"
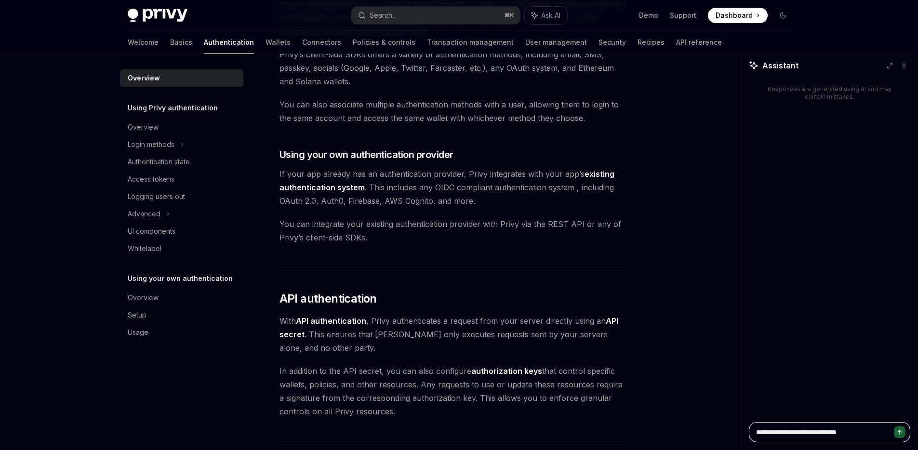
type textarea "**********"
type textarea "*"
type textarea "**********"
type textarea "*"
type textarea "**********"
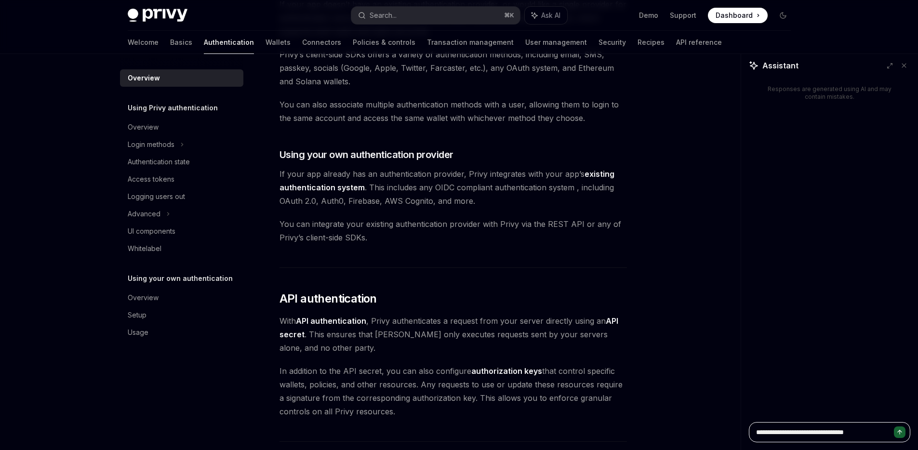
type textarea "*"
type textarea "**********"
type textarea "*"
type textarea "**********"
type textarea "*"
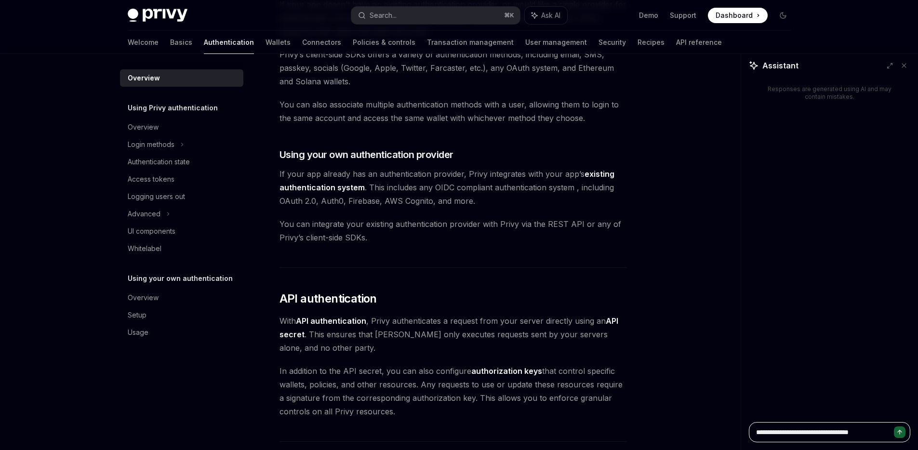
type textarea "**********"
type textarea "*"
type textarea "**********"
type textarea "*"
type textarea "**********"
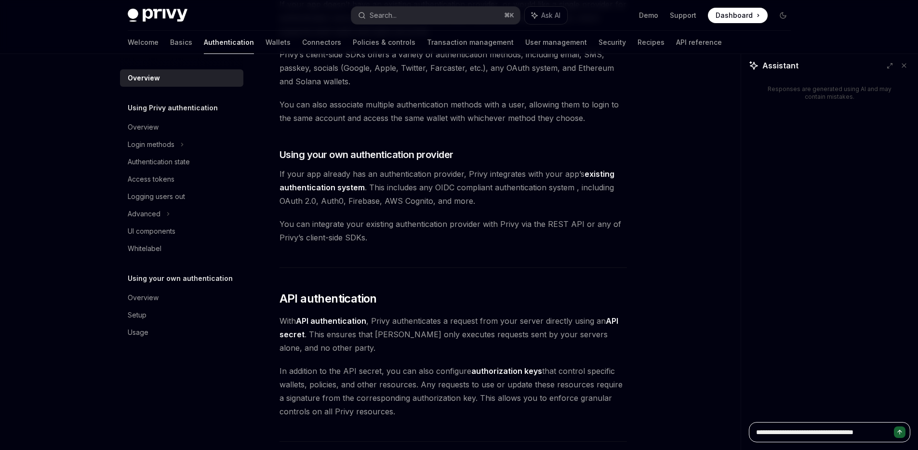
type textarea "*"
type textarea "**********"
type textarea "*"
type textarea "**********"
type textarea "*"
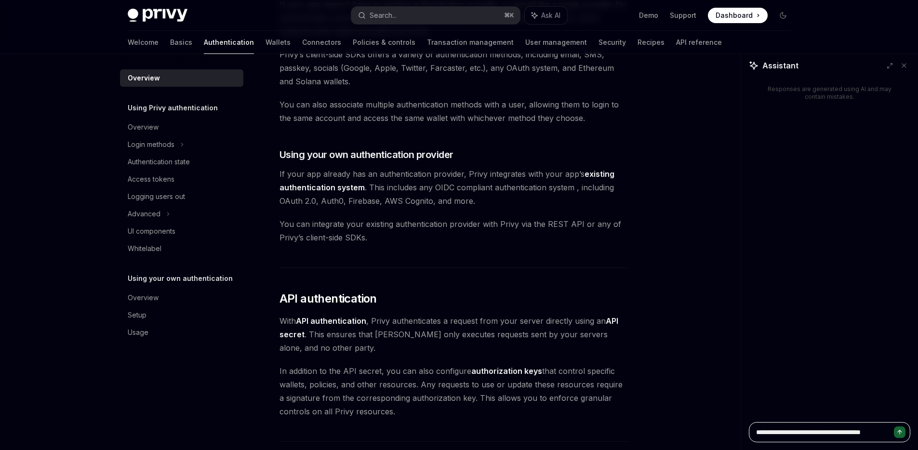
type textarea "**********"
type textarea "*"
type textarea "**********"
type textarea "*"
type textarea "**********"
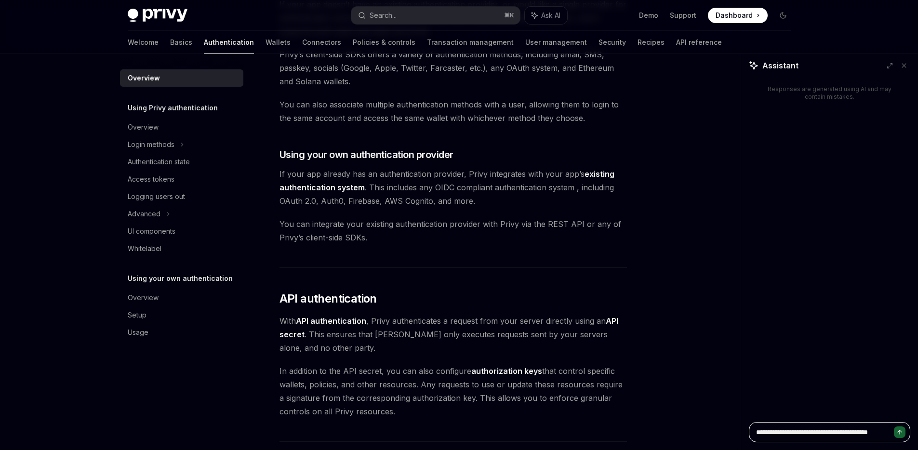
type textarea "*"
type textarea "**********"
type textarea "*"
type textarea "**********"
type textarea "*"
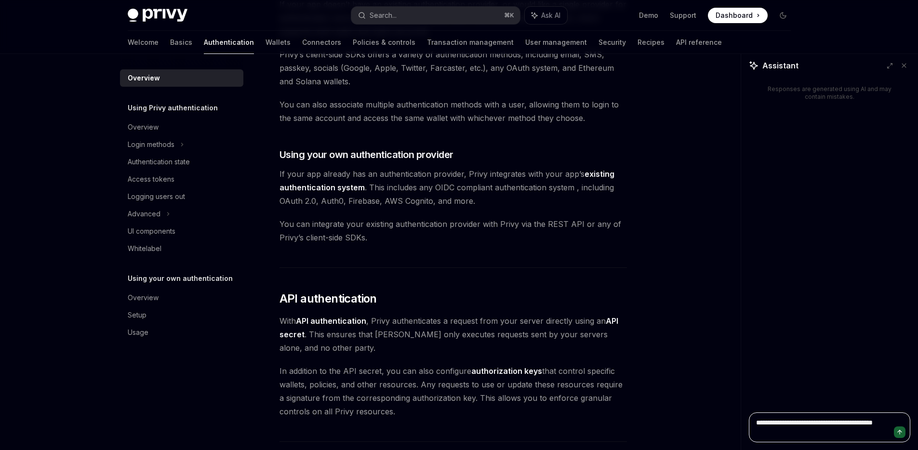
type textarea "**********"
type textarea "*"
type textarea "**********"
type textarea "*"
type textarea "**********"
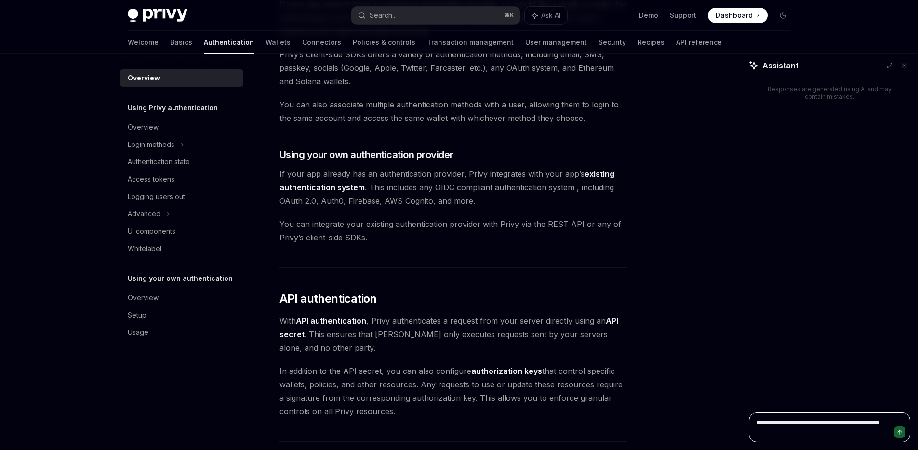
type textarea "*"
type textarea "**********"
type textarea "*"
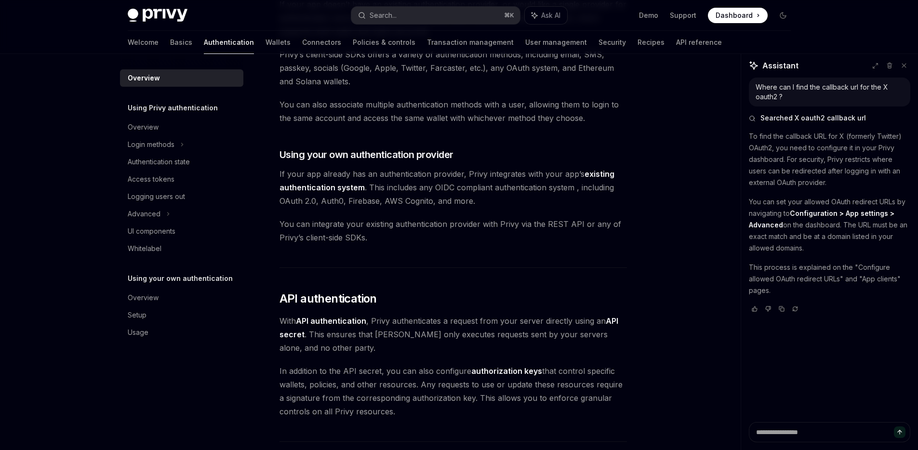
click at [841, 146] on p "To find the callback URL for X (formerly Twitter) OAuth2, you need to configure…" at bounding box center [829, 160] width 161 height 58
drag, startPoint x: 849, startPoint y: 149, endPoint x: 874, endPoint y: 150, distance: 24.1
click at [868, 149] on p "To find the callback URL for X (formerly Twitter) OAuth2, you need to configure…" at bounding box center [829, 160] width 161 height 58
click at [882, 151] on p "To find the callback URL for X (formerly Twitter) OAuth2, you need to configure…" at bounding box center [829, 160] width 161 height 58
drag, startPoint x: 880, startPoint y: 151, endPoint x: 860, endPoint y: 151, distance: 20.2
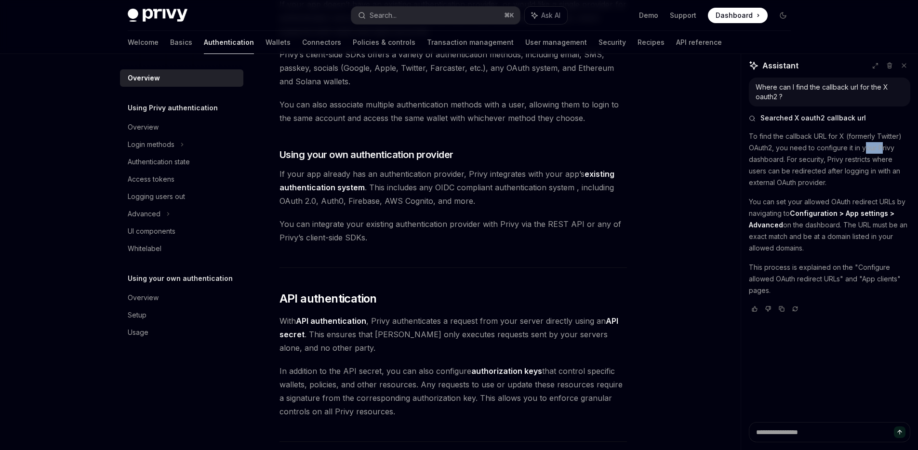
click at [860, 151] on p "To find the callback URL for X (formerly Twitter) OAuth2, you need to configure…" at bounding box center [829, 160] width 161 height 58
click at [826, 162] on p "To find the callback URL for X (formerly Twitter) OAuth2, you need to configure…" at bounding box center [829, 160] width 161 height 58
click at [816, 163] on p "To find the callback URL for X (formerly Twitter) OAuth2, you need to configure…" at bounding box center [829, 160] width 161 height 58
drag, startPoint x: 837, startPoint y: 164, endPoint x: 849, endPoint y: 161, distance: 11.5
click at [847, 161] on p "To find the callback URL for X (formerly Twitter) OAuth2, you need to configure…" at bounding box center [829, 160] width 161 height 58
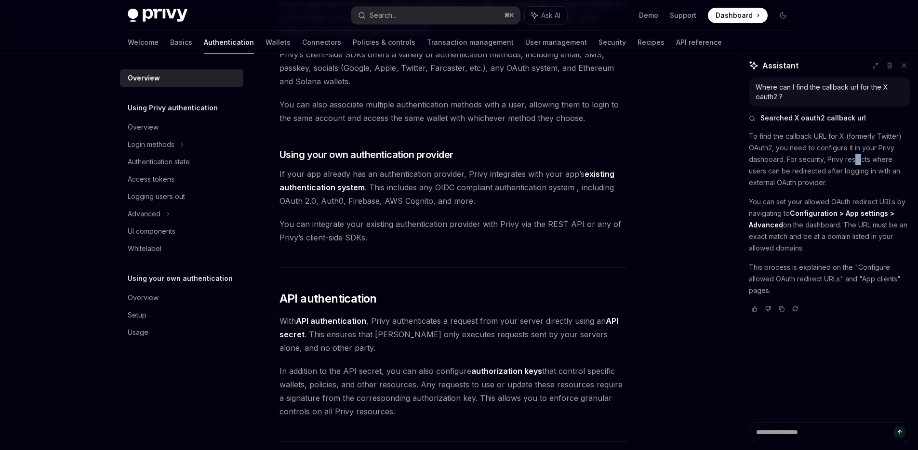
drag, startPoint x: 861, startPoint y: 161, endPoint x: 869, endPoint y: 161, distance: 8.2
click at [865, 161] on p "To find the callback URL for X (formerly Twitter) OAuth2, you need to configure…" at bounding box center [829, 160] width 161 height 58
click at [884, 160] on p "To find the callback URL for X (formerly Twitter) OAuth2, you need to configure…" at bounding box center [829, 160] width 161 height 58
drag, startPoint x: 852, startPoint y: 172, endPoint x: 844, endPoint y: 172, distance: 8.2
click at [846, 172] on p "To find the callback URL for X (formerly Twitter) OAuth2, you need to configure…" at bounding box center [829, 160] width 161 height 58
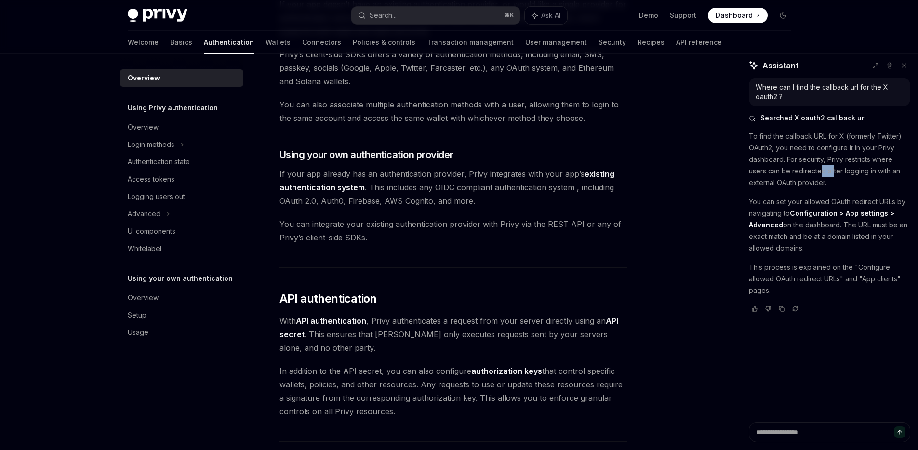
drag, startPoint x: 823, startPoint y: 171, endPoint x: 813, endPoint y: 170, distance: 9.6
click at [819, 171] on p "To find the callback URL for X (formerly Twitter) OAuth2, you need to configure…" at bounding box center [829, 160] width 161 height 58
drag, startPoint x: 802, startPoint y: 172, endPoint x: 792, endPoint y: 173, distance: 10.7
click at [798, 172] on p "To find the callback URL for X (formerly Twitter) OAuth2, you need to configure…" at bounding box center [829, 160] width 161 height 58
drag, startPoint x: 791, startPoint y: 173, endPoint x: 819, endPoint y: 173, distance: 28.0
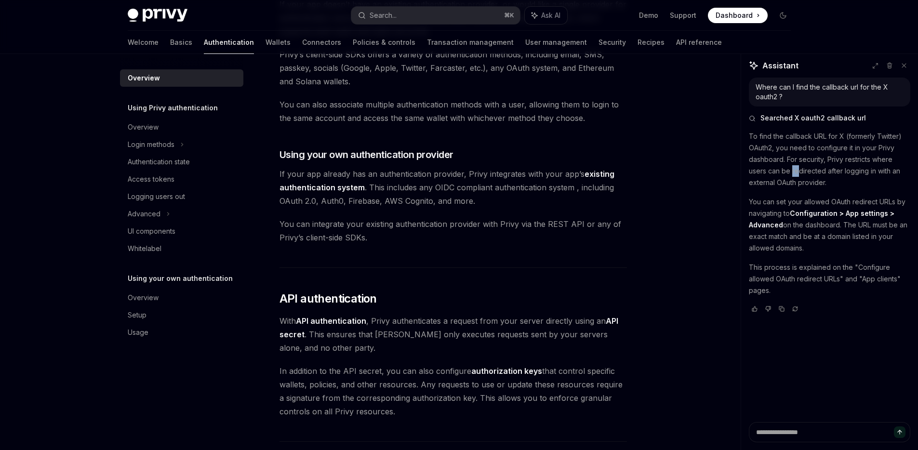
click at [802, 172] on p "To find the callback URL for X (formerly Twitter) OAuth2, you need to configure…" at bounding box center [829, 160] width 161 height 58
drag, startPoint x: 827, startPoint y: 173, endPoint x: 836, endPoint y: 173, distance: 9.2
click at [831, 173] on p "To find the callback URL for X (formerly Twitter) OAuth2, you need to configure…" at bounding box center [829, 160] width 161 height 58
click at [840, 174] on p "To find the callback URL for X (formerly Twitter) OAuth2, you need to configure…" at bounding box center [829, 160] width 161 height 58
drag, startPoint x: 822, startPoint y: 182, endPoint x: 814, endPoint y: 181, distance: 8.7
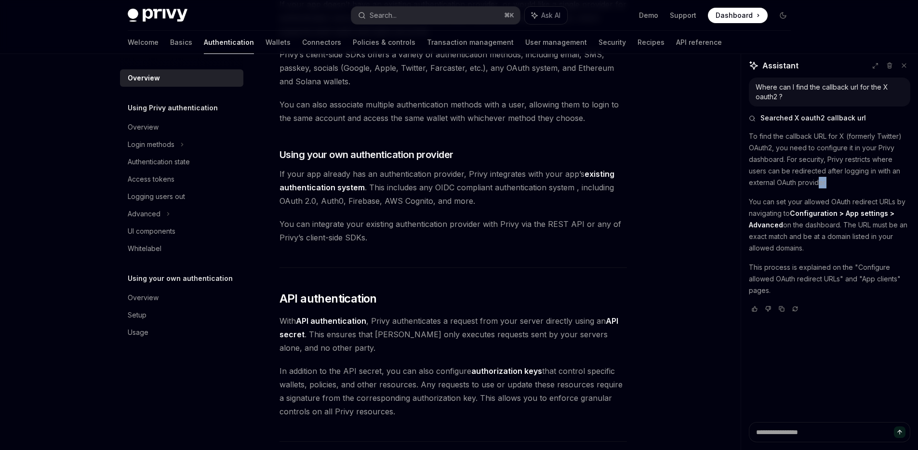
click at [817, 182] on p "To find the callback URL for X (formerly Twitter) OAuth2, you need to configure…" at bounding box center [829, 160] width 161 height 58
drag, startPoint x: 814, startPoint y: 181, endPoint x: 807, endPoint y: 181, distance: 6.7
click at [808, 181] on p "To find the callback URL for X (formerly Twitter) OAuth2, you need to configure…" at bounding box center [829, 160] width 161 height 58
click at [793, 182] on p "To find the callback URL for X (formerly Twitter) OAuth2, you need to configure…" at bounding box center [829, 160] width 161 height 58
click at [783, 183] on p "To find the callback URL for X (formerly Twitter) OAuth2, you need to configure…" at bounding box center [829, 160] width 161 height 58
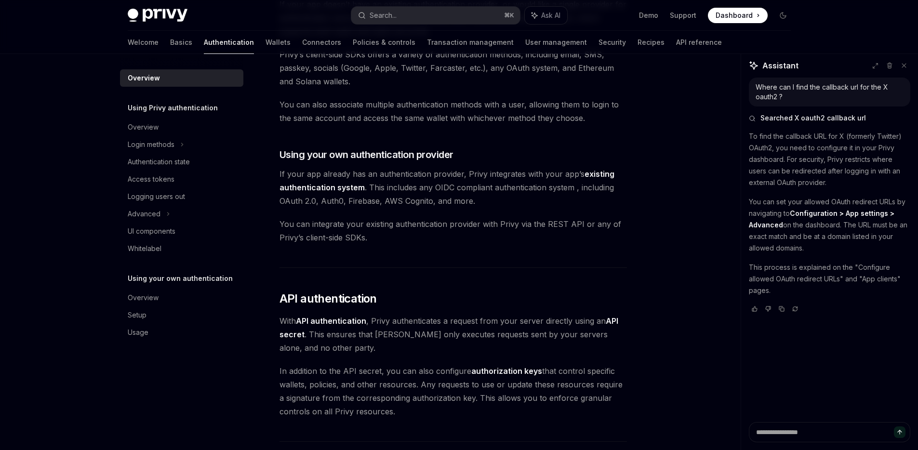
drag, startPoint x: 773, startPoint y: 183, endPoint x: 782, endPoint y: 184, distance: 8.7
click at [774, 184] on p "To find the callback URL for X (formerly Twitter) OAuth2, you need to configure…" at bounding box center [829, 160] width 161 height 58
click at [790, 184] on p "To find the callback URL for X (formerly Twitter) OAuth2, you need to configure…" at bounding box center [829, 160] width 161 height 58
drag, startPoint x: 798, startPoint y: 184, endPoint x: 806, endPoint y: 184, distance: 7.7
click at [801, 184] on p "To find the callback URL for X (formerly Twitter) OAuth2, you need to configure…" at bounding box center [829, 160] width 161 height 58
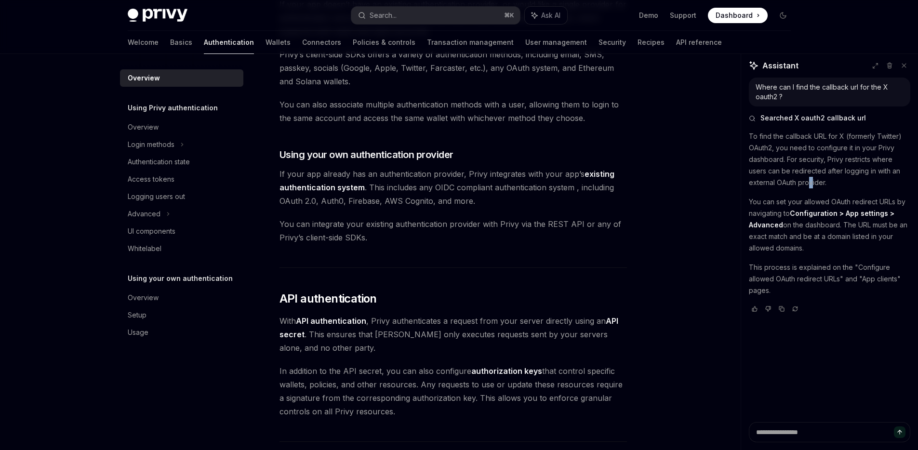
drag, startPoint x: 811, startPoint y: 184, endPoint x: 820, endPoint y: 183, distance: 9.2
click at [814, 184] on p "To find the callback URL for X (formerly Twitter) OAuth2, you need to configure…" at bounding box center [829, 160] width 161 height 58
click at [821, 183] on p "To find the callback URL for X (formerly Twitter) OAuth2, you need to configure…" at bounding box center [829, 160] width 161 height 58
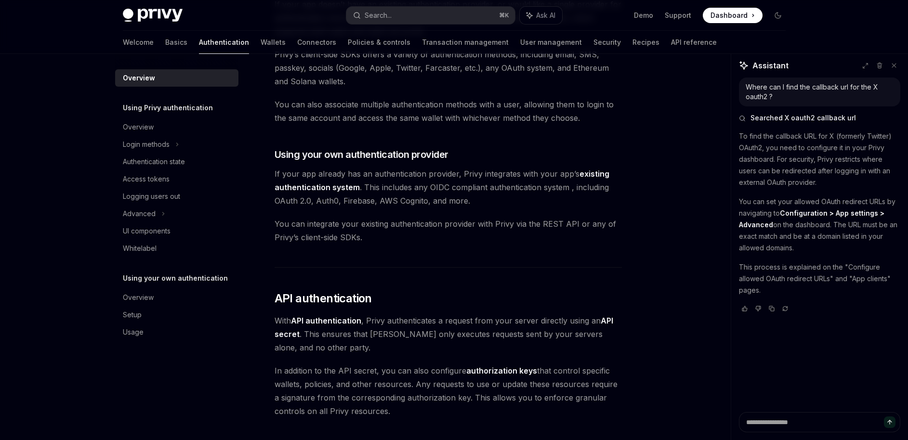
type textarea "*"
click at [782, 422] on textarea at bounding box center [819, 422] width 161 height 20
type textarea "*"
type textarea "**"
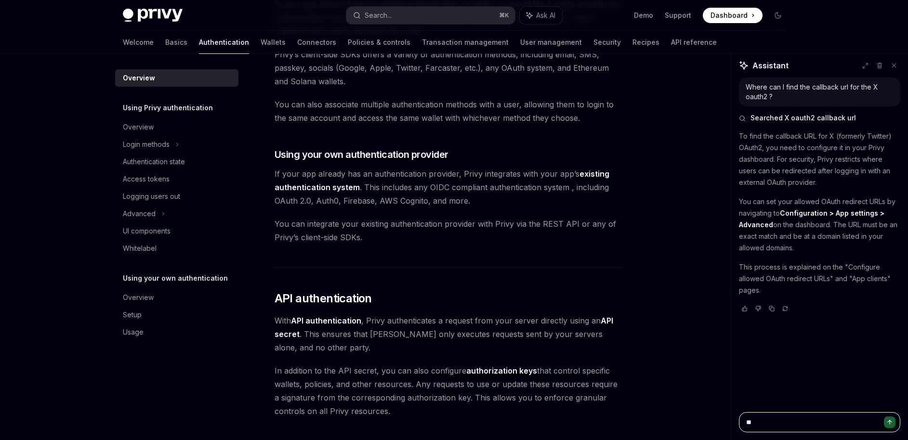
type textarea "*"
type textarea "***"
type textarea "*"
type textarea "***"
type textarea "*"
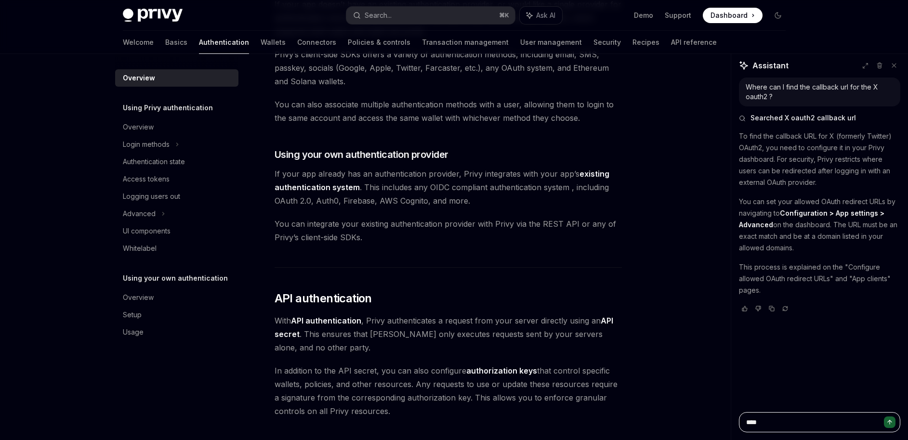
type textarea "***"
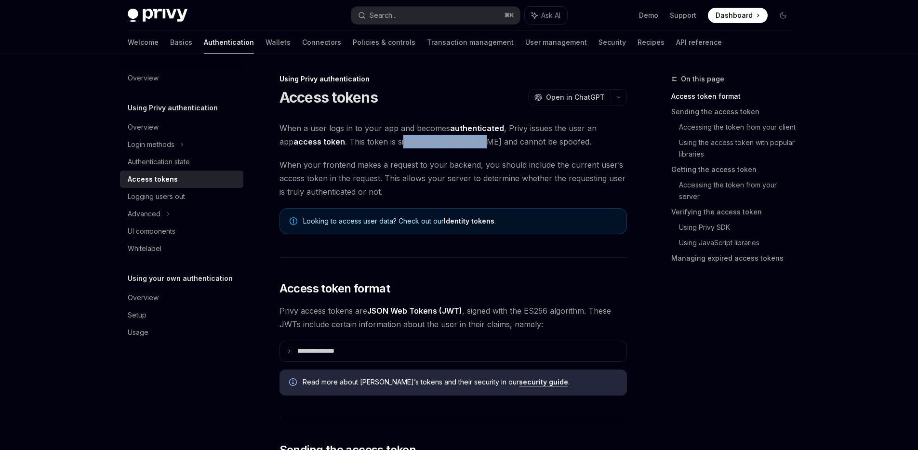
drag, startPoint x: 387, startPoint y: 140, endPoint x: 456, endPoint y: 141, distance: 69.4
click at [456, 141] on span "When a user logs in to your app and becomes authenticated , Privy issues the us…" at bounding box center [452, 134] width 347 height 27
drag, startPoint x: 481, startPoint y: 145, endPoint x: 520, endPoint y: 145, distance: 38.5
click at [519, 145] on span "When a user logs in to your app and becomes authenticated , Privy issues the us…" at bounding box center [452, 134] width 347 height 27
drag, startPoint x: 536, startPoint y: 147, endPoint x: 414, endPoint y: 148, distance: 121.9
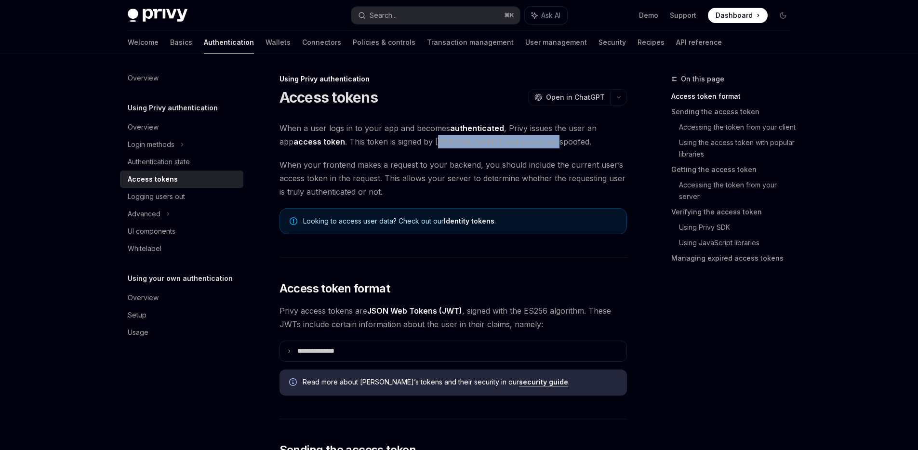
click at [418, 147] on span "When a user logs in to your app and becomes authenticated , Privy issues the us…" at bounding box center [452, 134] width 347 height 27
drag, startPoint x: 318, startPoint y: 167, endPoint x: 355, endPoint y: 167, distance: 37.1
click at [346, 167] on span "When your frontend makes a request to your backend, you should include the curr…" at bounding box center [452, 178] width 347 height 40
drag, startPoint x: 384, startPoint y: 166, endPoint x: 408, endPoint y: 166, distance: 24.1
click at [407, 166] on span "When your frontend makes a request to your backend, you should include the curr…" at bounding box center [452, 178] width 347 height 40
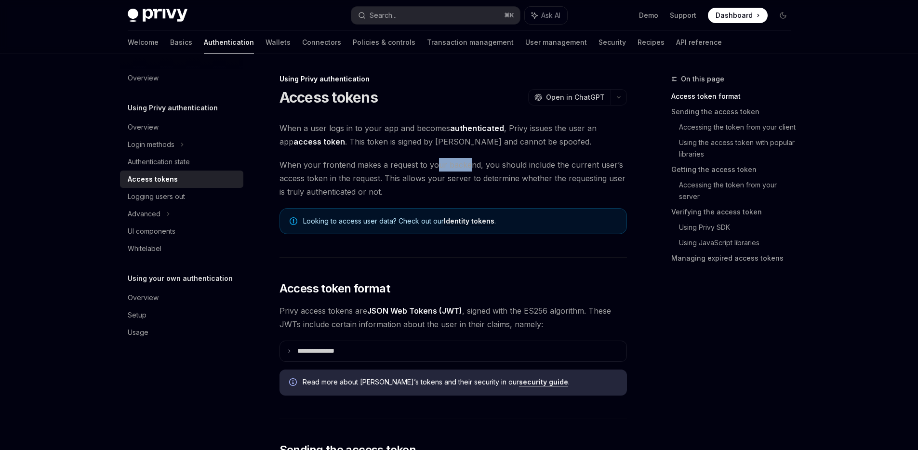
drag, startPoint x: 445, startPoint y: 165, endPoint x: 477, endPoint y: 167, distance: 32.8
click at [466, 166] on span "When your frontend makes a request to your backend, you should include the curr…" at bounding box center [452, 178] width 347 height 40
drag, startPoint x: 493, startPoint y: 165, endPoint x: 533, endPoint y: 163, distance: 40.0
click at [524, 163] on span "When your frontend makes a request to your backend, you should include the curr…" at bounding box center [452, 178] width 347 height 40
drag, startPoint x: 544, startPoint y: 163, endPoint x: 570, endPoint y: 163, distance: 25.5
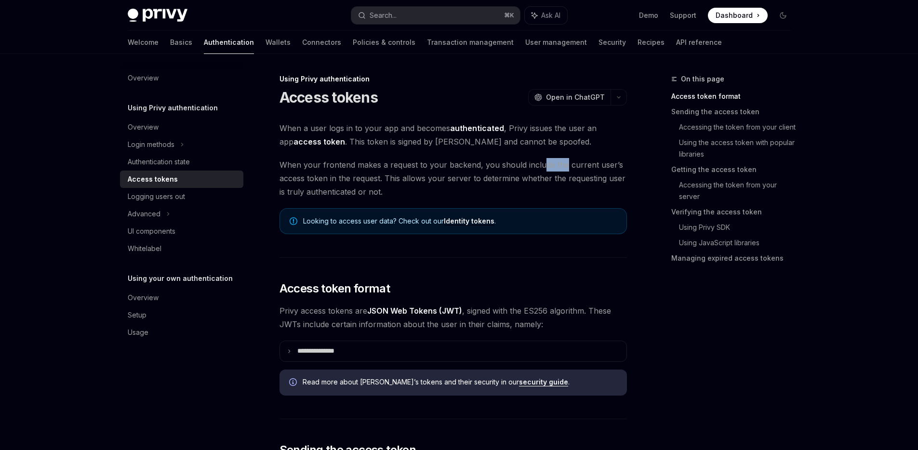
click at [567, 163] on span "When your frontend makes a request to your backend, you should include the curr…" at bounding box center [452, 178] width 347 height 40
drag, startPoint x: 597, startPoint y: 160, endPoint x: 606, endPoint y: 162, distance: 8.8
click at [606, 162] on span "When your frontend makes a request to your backend, you should include the curr…" at bounding box center [452, 178] width 347 height 40
drag, startPoint x: 574, startPoint y: 176, endPoint x: 522, endPoint y: 176, distance: 52.0
click at [531, 176] on span "When your frontend makes a request to your backend, you should include the curr…" at bounding box center [452, 178] width 347 height 40
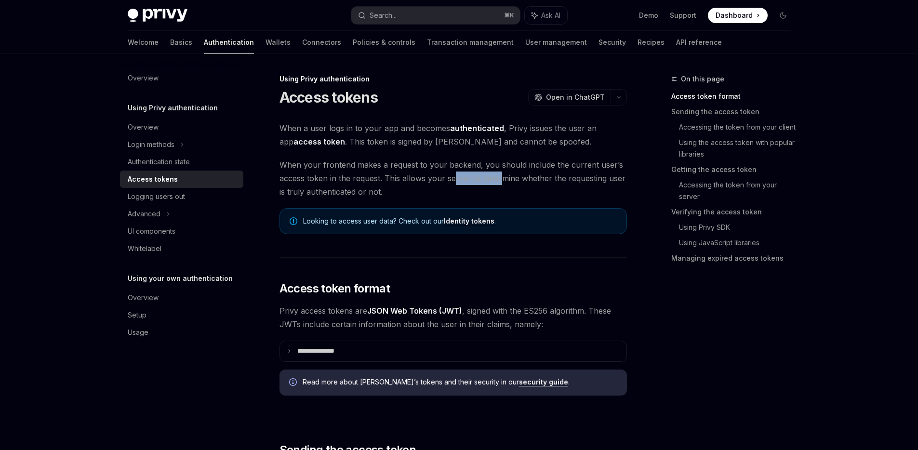
drag, startPoint x: 493, startPoint y: 176, endPoint x: 438, endPoint y: 177, distance: 55.4
click at [452, 177] on span "When your frontend makes a request to your backend, you should include the curr…" at bounding box center [452, 178] width 347 height 40
drag, startPoint x: 432, startPoint y: 177, endPoint x: 403, endPoint y: 176, distance: 29.4
click at [411, 177] on span "When your frontend makes a request to your backend, you should include the curr…" at bounding box center [452, 178] width 347 height 40
drag, startPoint x: 391, startPoint y: 177, endPoint x: 447, endPoint y: 178, distance: 55.9
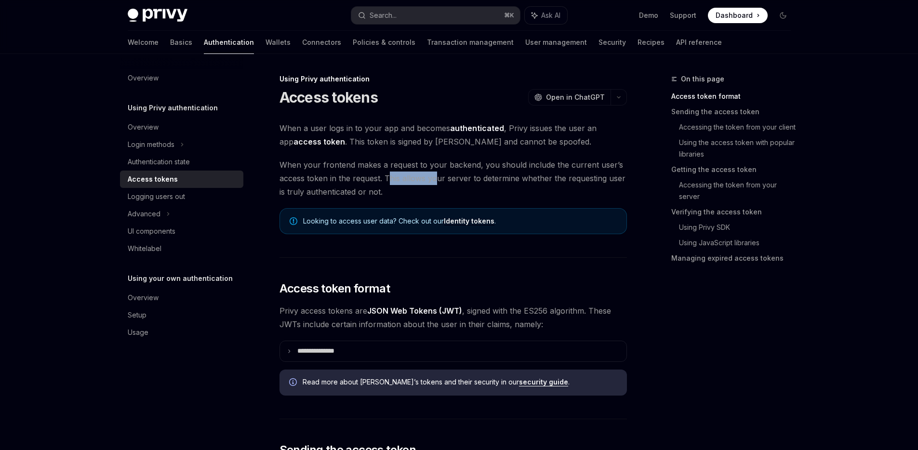
click at [441, 178] on span "When your frontend makes a request to your backend, you should include the curr…" at bounding box center [452, 178] width 347 height 40
drag, startPoint x: 464, startPoint y: 178, endPoint x: 557, endPoint y: 178, distance: 93.5
click at [551, 177] on span "When your frontend makes a request to your backend, you should include the curr…" at bounding box center [452, 178] width 347 height 40
drag, startPoint x: 561, startPoint y: 178, endPoint x: 579, endPoint y: 178, distance: 17.3
click at [578, 178] on span "When your frontend makes a request to your backend, you should include the curr…" at bounding box center [452, 178] width 347 height 40
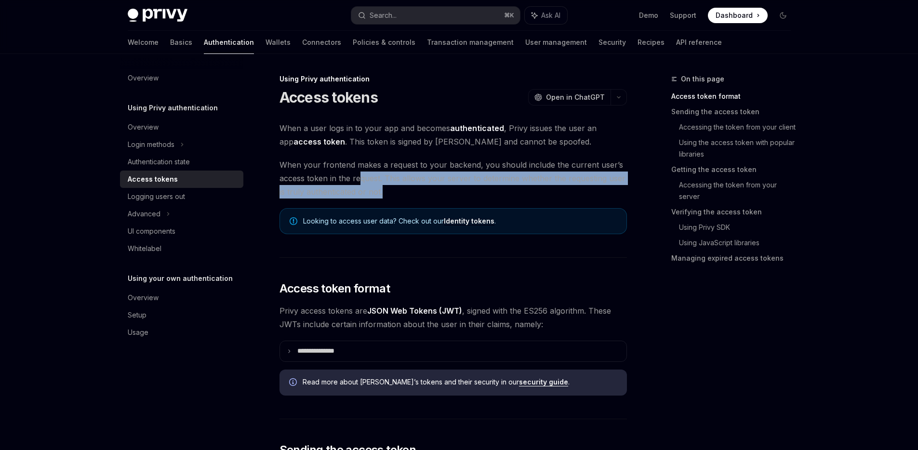
drag, startPoint x: 531, startPoint y: 188, endPoint x: 359, endPoint y: 183, distance: 172.1
click at [359, 183] on span "When your frontend makes a request to your backend, you should include the curr…" at bounding box center [452, 178] width 347 height 40
click at [358, 183] on span "When your frontend makes a request to your backend, you should include the curr…" at bounding box center [452, 178] width 347 height 40
drag, startPoint x: 345, startPoint y: 180, endPoint x: 380, endPoint y: 188, distance: 35.5
click at [377, 187] on span "When your frontend makes a request to your backend, you should include the curr…" at bounding box center [452, 178] width 347 height 40
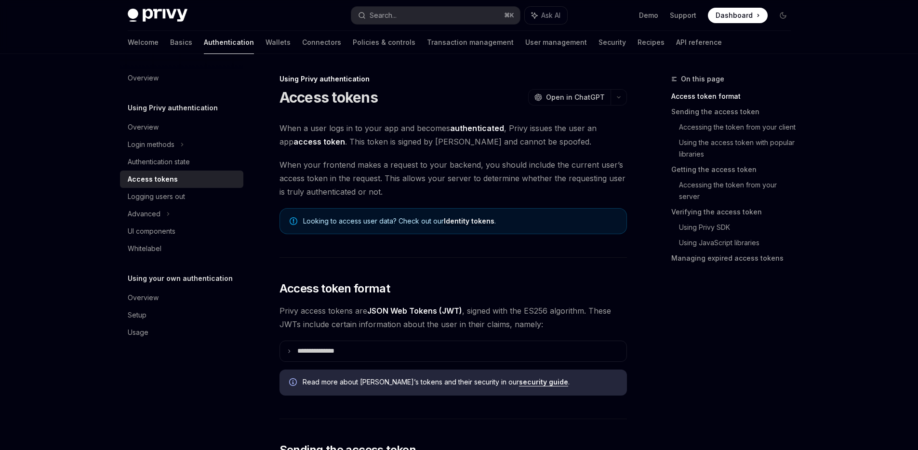
click at [383, 190] on span "When your frontend makes a request to your backend, you should include the curr…" at bounding box center [452, 178] width 347 height 40
click at [350, 186] on span "When your frontend makes a request to your backend, you should include the curr…" at bounding box center [452, 178] width 347 height 40
click at [338, 180] on span "When your frontend makes a request to your backend, you should include the curr…" at bounding box center [452, 178] width 347 height 40
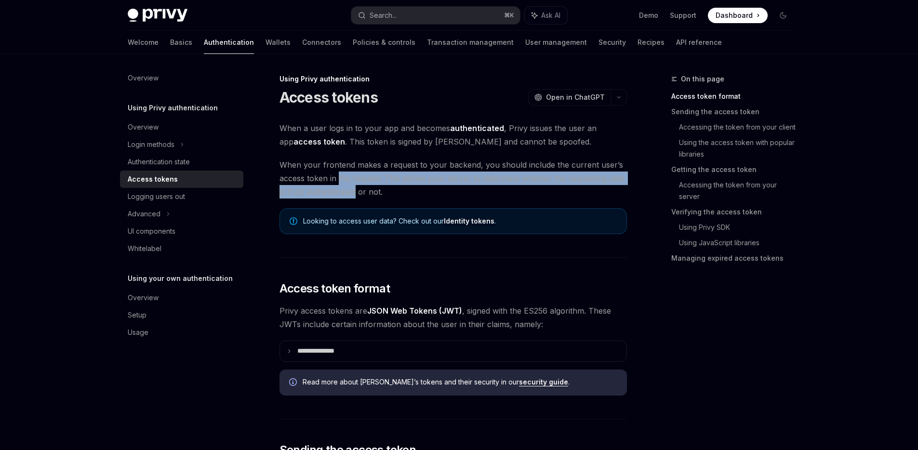
drag, startPoint x: 338, startPoint y: 180, endPoint x: 351, endPoint y: 190, distance: 16.1
click at [350, 189] on span "When your frontend makes a request to your backend, you should include the curr…" at bounding box center [452, 178] width 347 height 40
click at [351, 190] on span "When your frontend makes a request to your backend, you should include the curr…" at bounding box center [452, 178] width 347 height 40
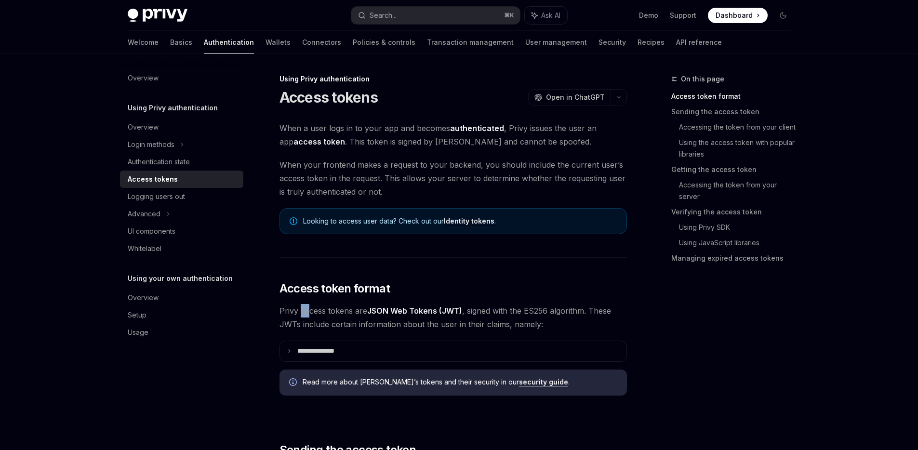
drag, startPoint x: 299, startPoint y: 309, endPoint x: 311, endPoint y: 308, distance: 11.6
click at [310, 308] on span "Privy access tokens are JSON Web Tokens (JWT) , signed with the ES256 algorithm…" at bounding box center [452, 317] width 347 height 27
drag, startPoint x: 321, startPoint y: 309, endPoint x: 330, endPoint y: 308, distance: 8.7
click at [327, 308] on span "Privy access tokens are JSON Web Tokens (JWT) , signed with the ES256 algorithm…" at bounding box center [452, 317] width 347 height 27
drag, startPoint x: 335, startPoint y: 308, endPoint x: 347, endPoint y: 309, distance: 12.1
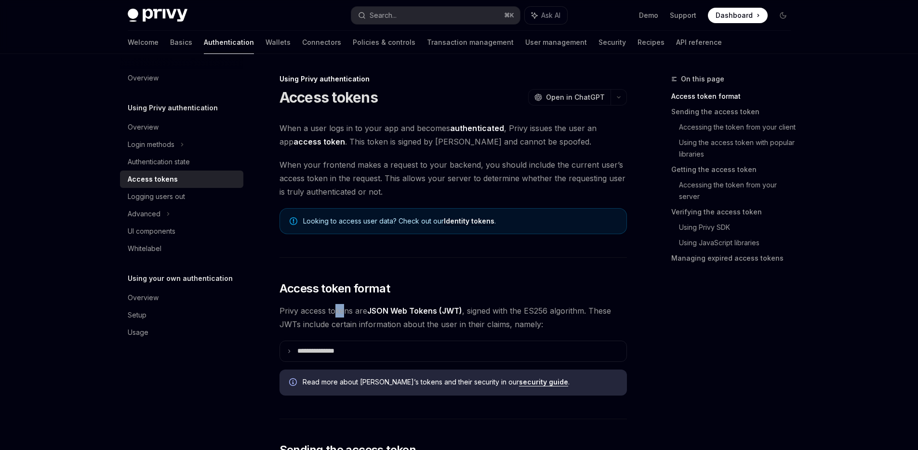
click at [346, 309] on span "Privy access tokens are JSON Web Tokens (JWT) , signed with the ES256 algorithm…" at bounding box center [452, 317] width 347 height 27
drag, startPoint x: 352, startPoint y: 309, endPoint x: 331, endPoint y: 311, distance: 20.8
click at [333, 311] on span "Privy access tokens are JSON Web Tokens (JWT) , signed with the ES256 algorithm…" at bounding box center [452, 317] width 347 height 27
click at [314, 310] on span "Privy access tokens are JSON Web Tokens (JWT) , signed with the ES256 algorithm…" at bounding box center [452, 317] width 347 height 27
drag, startPoint x: 304, startPoint y: 311, endPoint x: 329, endPoint y: 313, distance: 25.6
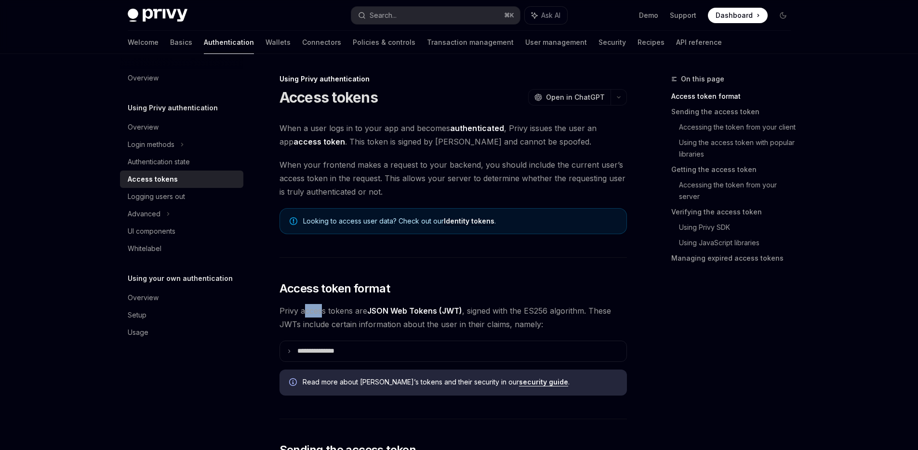
click at [324, 312] on span "Privy access tokens are JSON Web Tokens (JWT) , signed with the ES256 algorithm…" at bounding box center [452, 317] width 347 height 27
drag, startPoint x: 340, startPoint y: 314, endPoint x: 352, endPoint y: 314, distance: 12.1
click at [351, 314] on span "Privy access tokens are JSON Web Tokens (JWT) , signed with the ES256 algorithm…" at bounding box center [452, 317] width 347 height 27
drag, startPoint x: 362, startPoint y: 315, endPoint x: 341, endPoint y: 317, distance: 20.8
click at [341, 317] on span "Privy access tokens are JSON Web Tokens (JWT) , signed with the ES256 algorithm…" at bounding box center [452, 317] width 347 height 27
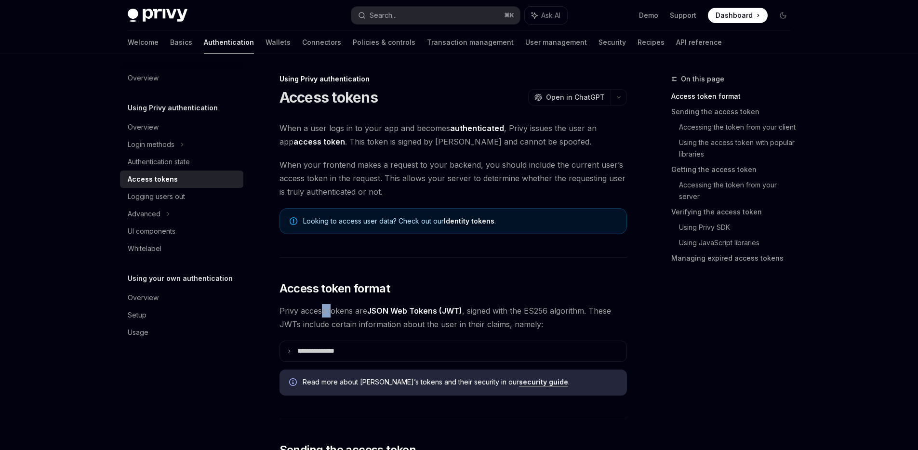
drag, startPoint x: 327, startPoint y: 315, endPoint x: 318, endPoint y: 315, distance: 9.2
click at [322, 315] on span "Privy access tokens are JSON Web Tokens (JWT) , signed with the ES256 algorithm…" at bounding box center [452, 317] width 347 height 27
drag, startPoint x: 312, startPoint y: 315, endPoint x: 334, endPoint y: 315, distance: 21.7
click at [328, 315] on span "Privy access tokens are JSON Web Tokens (JWT) , signed with the ES256 algorithm…" at bounding box center [452, 317] width 347 height 27
drag, startPoint x: 343, startPoint y: 315, endPoint x: 350, endPoint y: 314, distance: 7.2
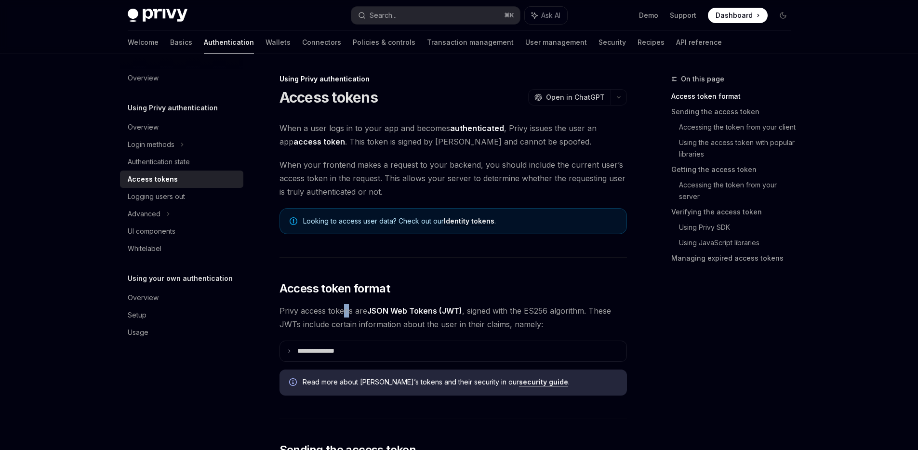
click at [348, 314] on span "Privy access tokens are JSON Web Tokens (JWT) , signed with the ES256 algorithm…" at bounding box center [452, 317] width 347 height 27
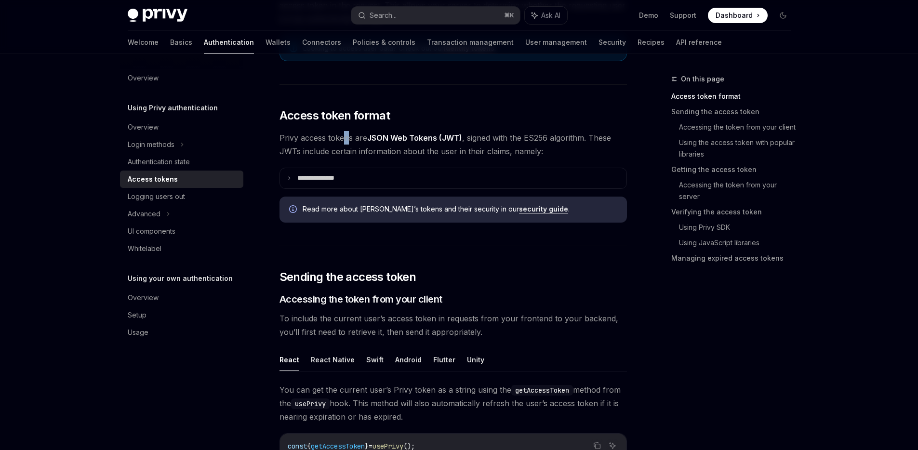
scroll to position [173, 0]
click at [328, 181] on p "**********" at bounding box center [323, 177] width 53 height 9
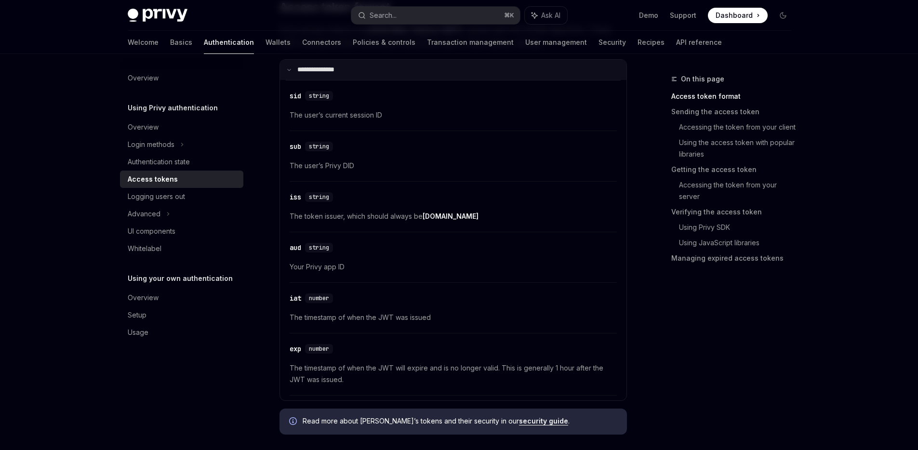
scroll to position [231, 0]
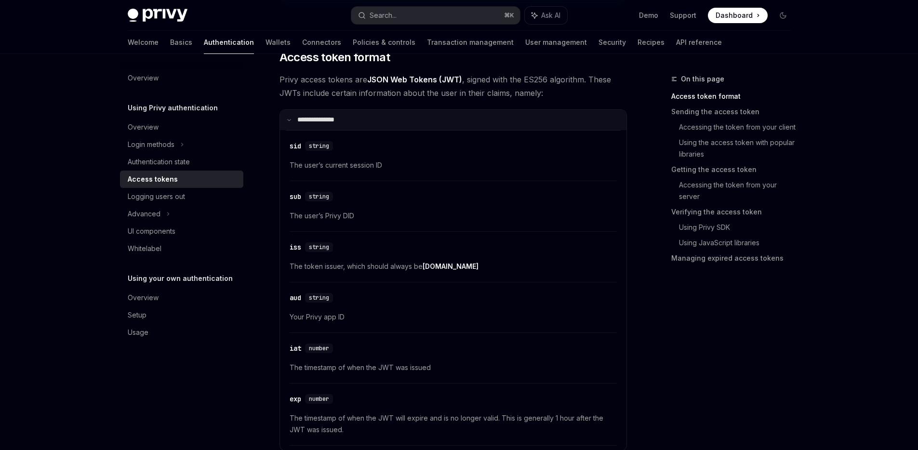
click at [318, 125] on summary "**********" at bounding box center [453, 120] width 346 height 20
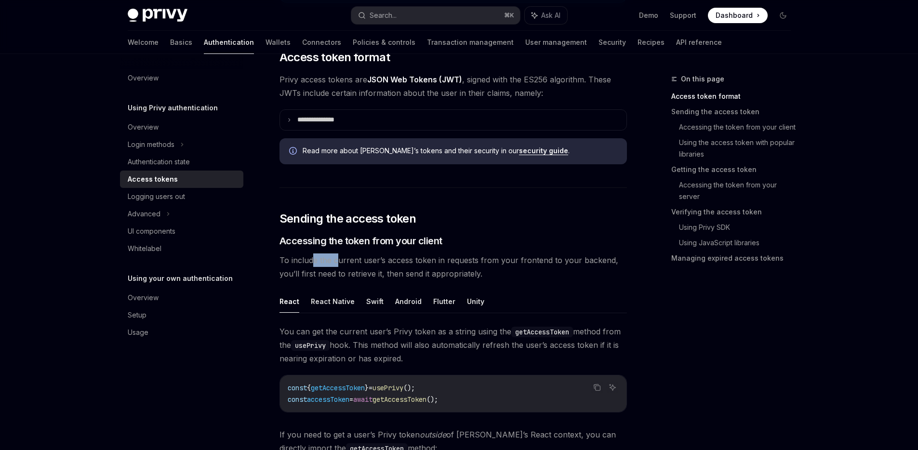
drag, startPoint x: 314, startPoint y: 262, endPoint x: 352, endPoint y: 264, distance: 37.6
click at [345, 263] on span "To include the current user’s access token in requests from your frontend to yo…" at bounding box center [452, 266] width 347 height 27
drag, startPoint x: 369, startPoint y: 262, endPoint x: 394, endPoint y: 260, distance: 25.6
click at [393, 260] on span "To include the current user’s access token in requests from your frontend to yo…" at bounding box center [452, 266] width 347 height 27
drag
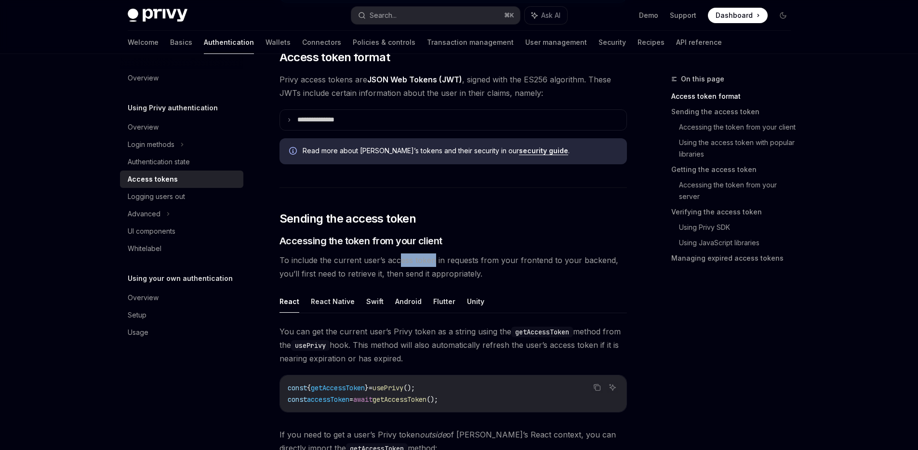
click at [432, 260] on span "To include the current user’s access token in requests from your frontend to yo…" at bounding box center [452, 266] width 347 height 27
click at [458, 264] on span "To include the current user’s access token in requests from your frontend to yo…" at bounding box center [452, 266] width 347 height 27
click at [435, 277] on span "To include the current user’s access token in requests from your frontend to yo…" at bounding box center [452, 266] width 347 height 27
click at [402, 270] on span "To include the current user’s access token in requests from your frontend to yo…" at bounding box center [452, 266] width 347 height 27
click at [387, 268] on span "To include the current user’s access token in requests from your frontend to yo…" at bounding box center [452, 266] width 347 height 27
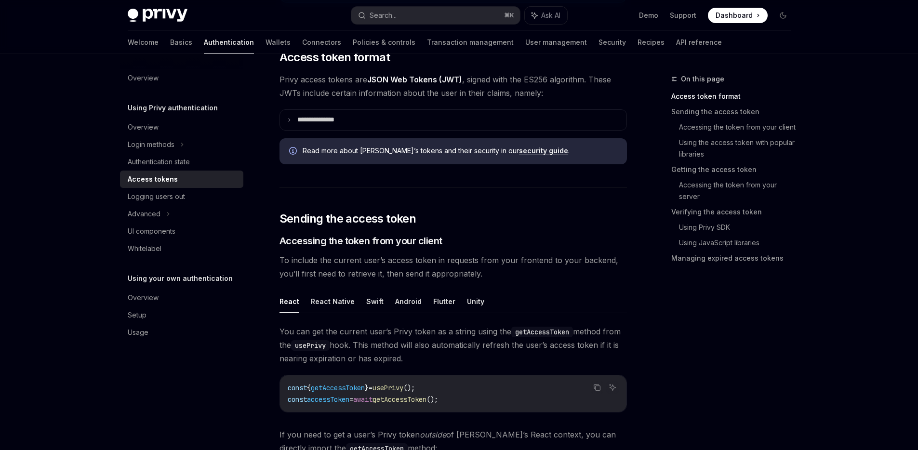
click at [385, 268] on span "To include the current user’s access token in requests from your frontend to yo…" at bounding box center [452, 266] width 347 height 27
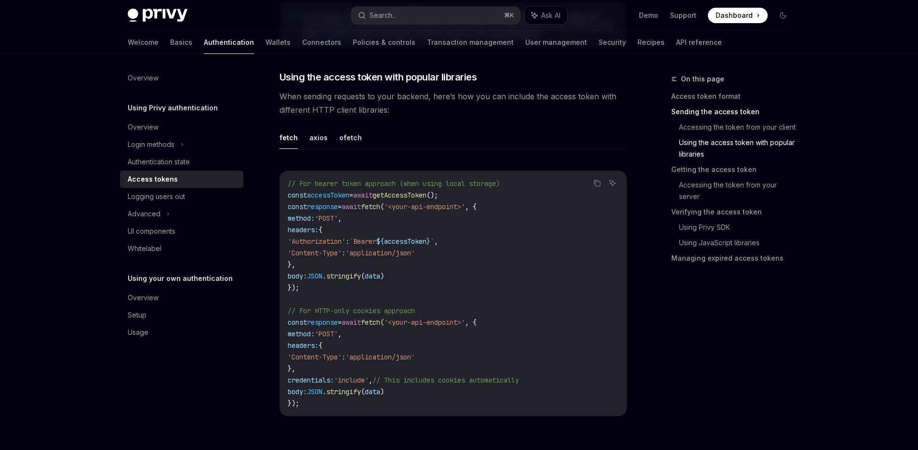
scroll to position [405, 0]
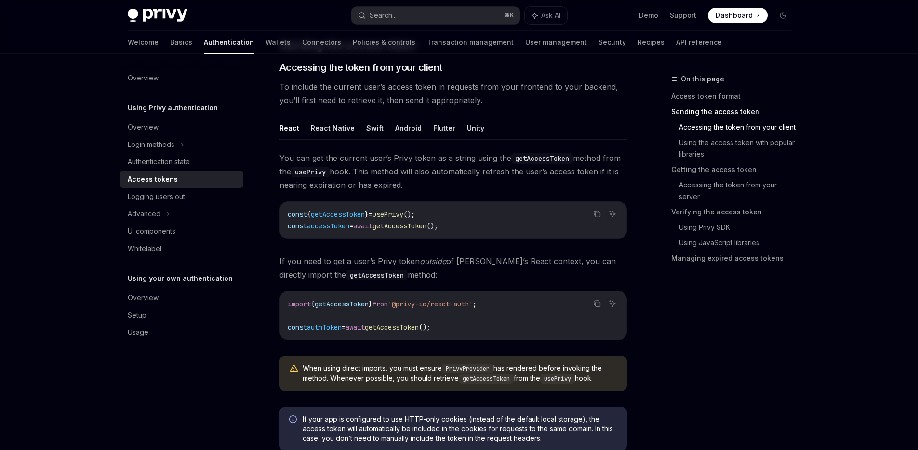
type textarea "*"
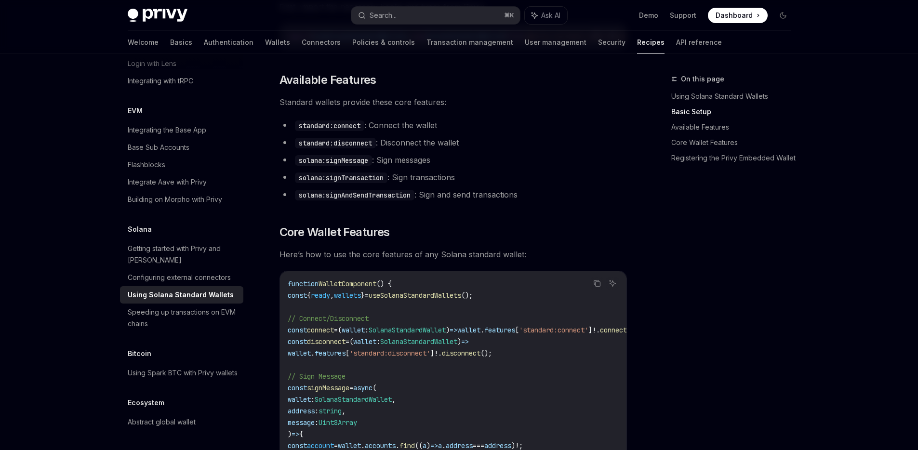
scroll to position [289, 0]
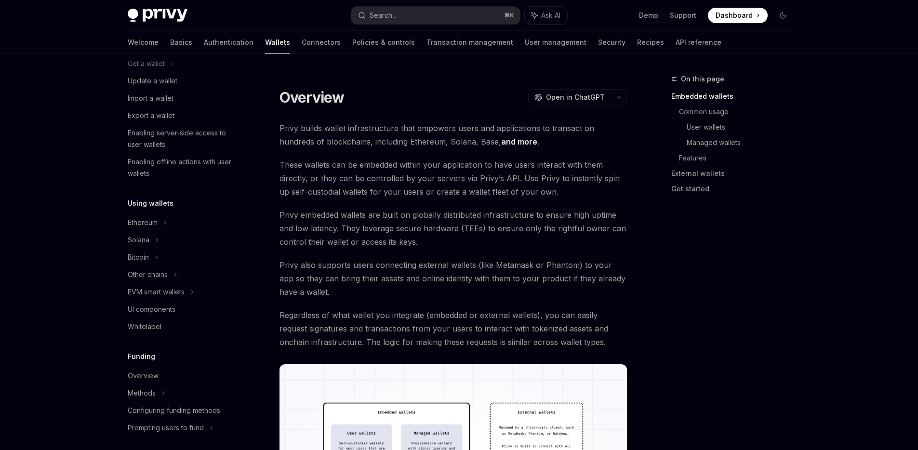
scroll to position [116, 0]
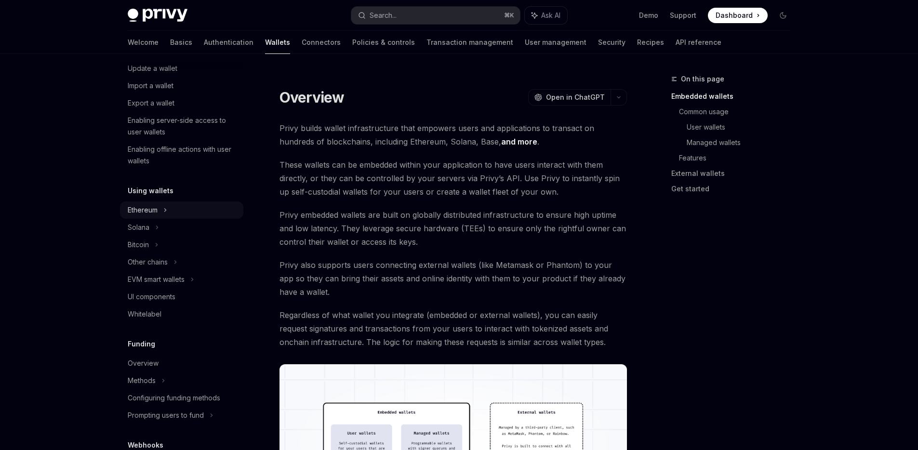
click at [157, 40] on div "Ethereum" at bounding box center [152, 34] width 48 height 12
type textarea "*"
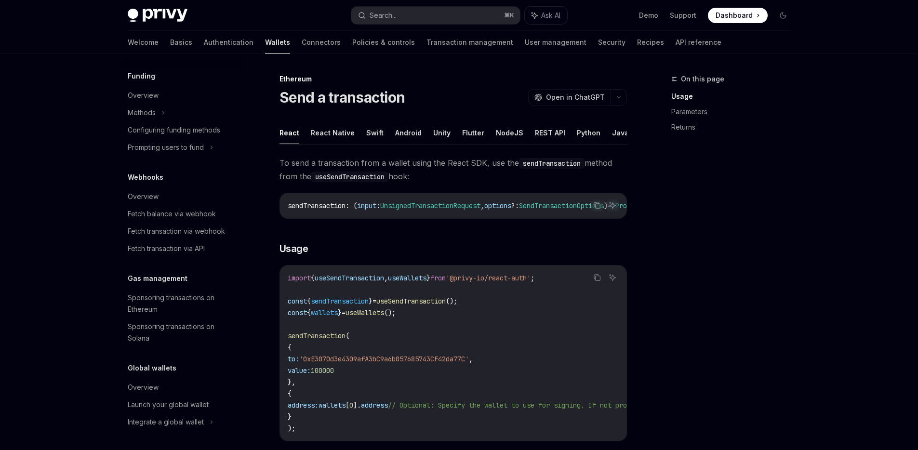
scroll to position [551, 0]
click at [410, 19] on button "Search... ⌘ K" at bounding box center [435, 15] width 169 height 17
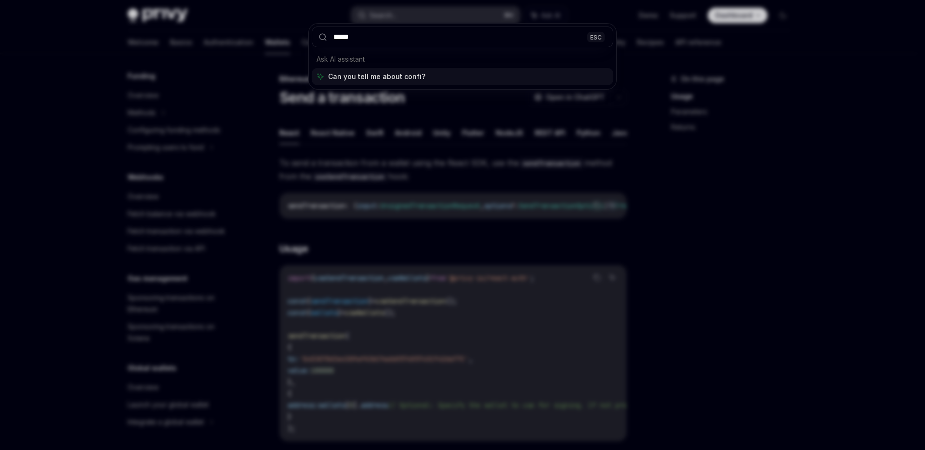
type input "******"
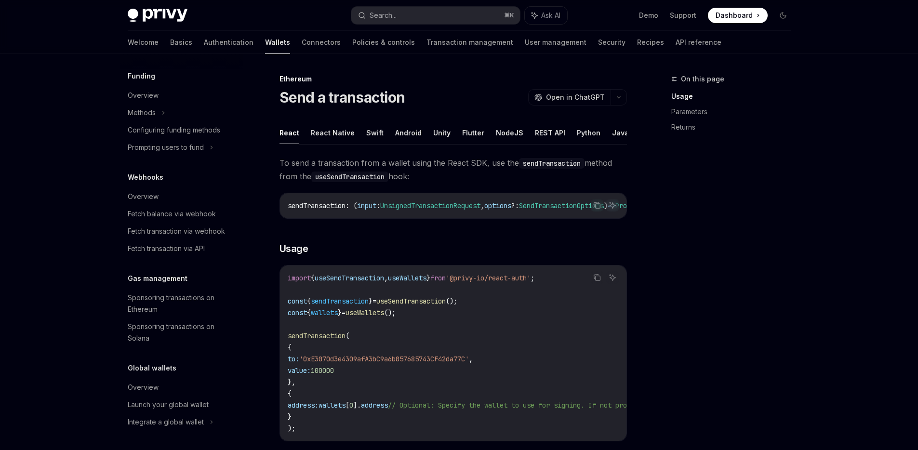
type textarea "*"
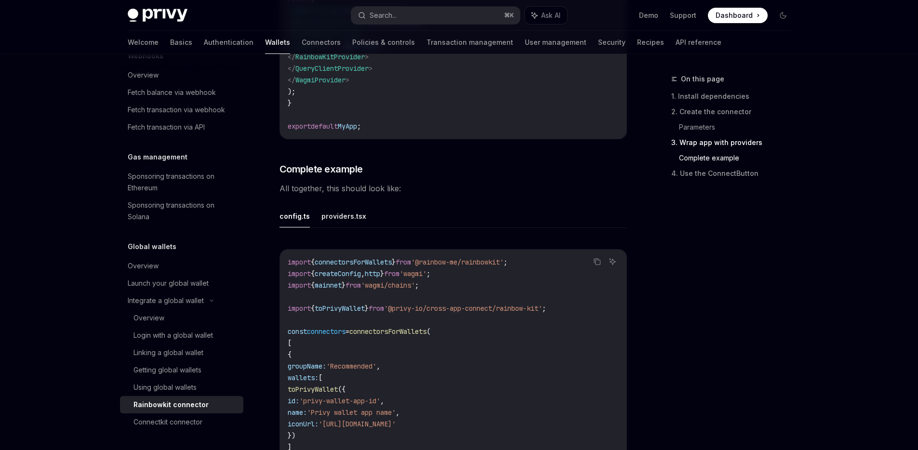
scroll to position [1735, 0]
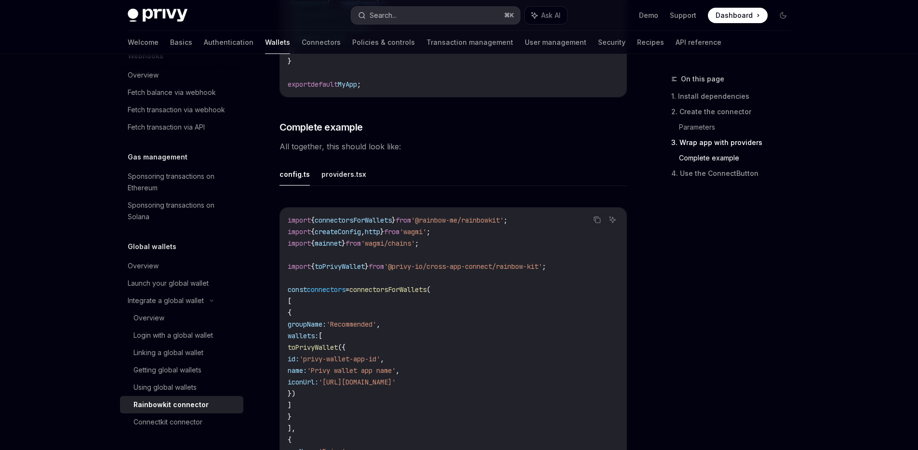
click at [406, 17] on button "Search... ⌘ K" at bounding box center [435, 15] width 169 height 17
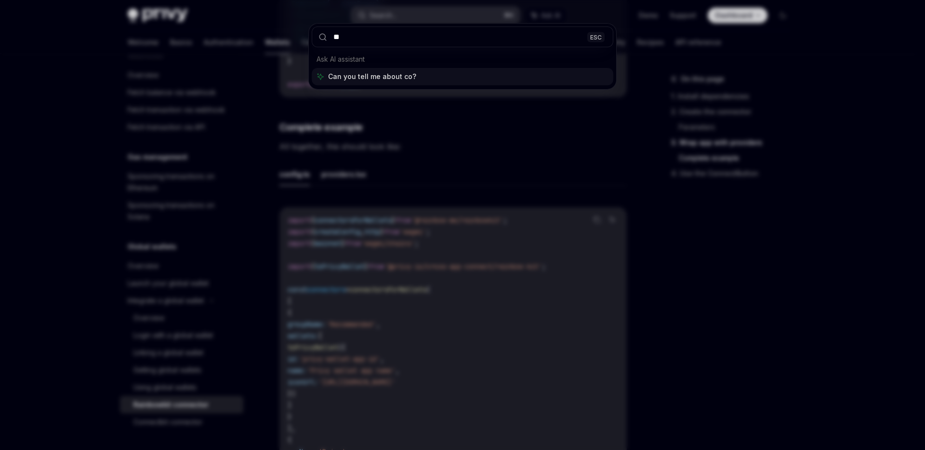
type input "*"
type input "**********"
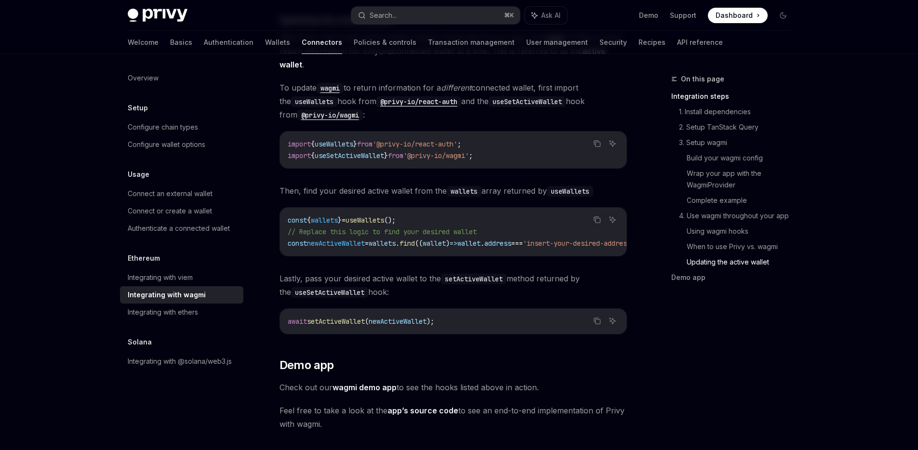
scroll to position [2569, 0]
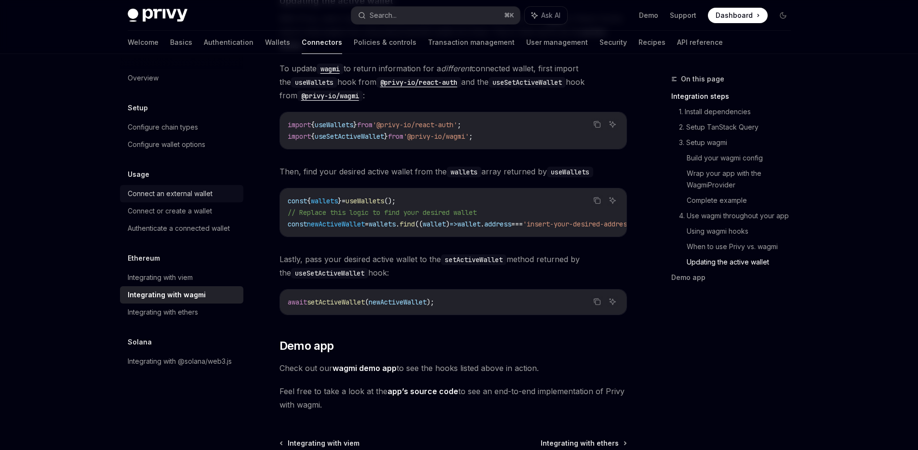
click at [190, 191] on div "Connect an external wallet" at bounding box center [170, 194] width 85 height 12
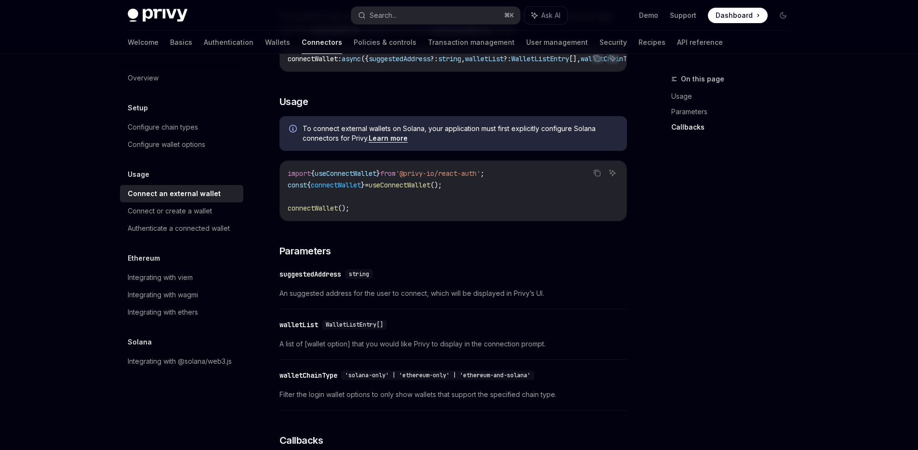
scroll to position [144, 0]
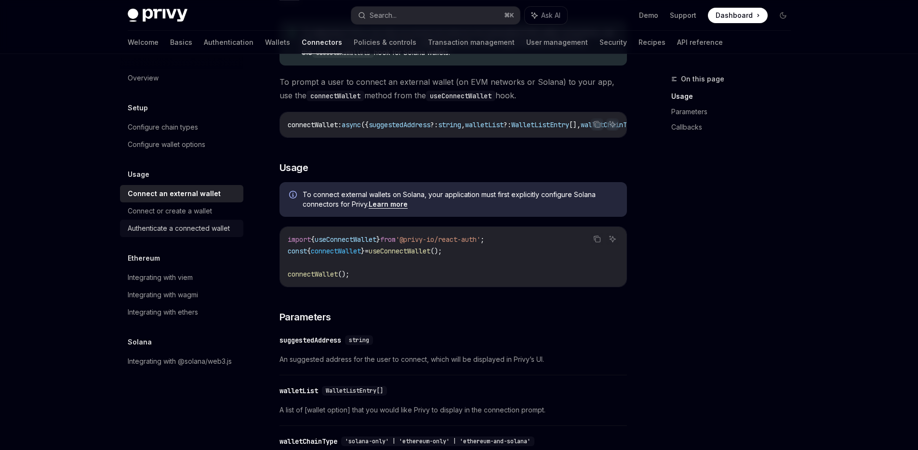
click at [222, 232] on div "Authenticate a connected wallet" at bounding box center [179, 229] width 102 height 12
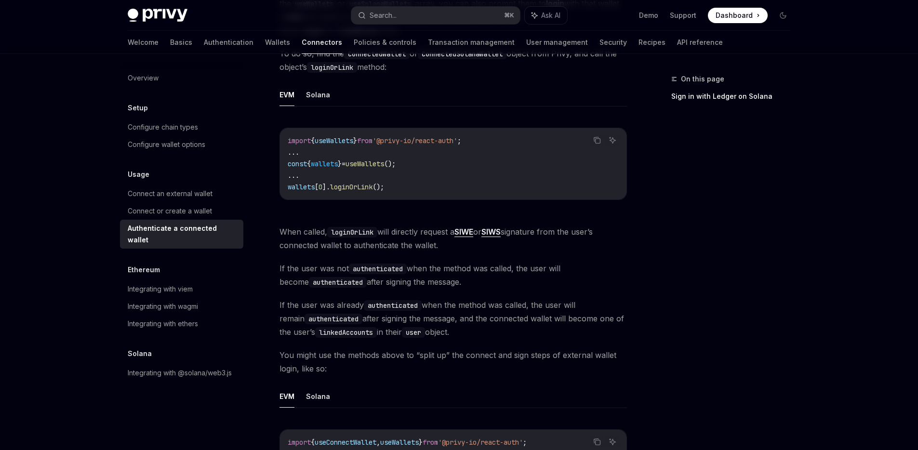
scroll to position [173, 0]
click at [318, 100] on button "Solana" at bounding box center [318, 94] width 24 height 23
click at [291, 97] on button "EVM" at bounding box center [286, 94] width 15 height 23
click at [310, 96] on button "Solana" at bounding box center [318, 94] width 24 height 23
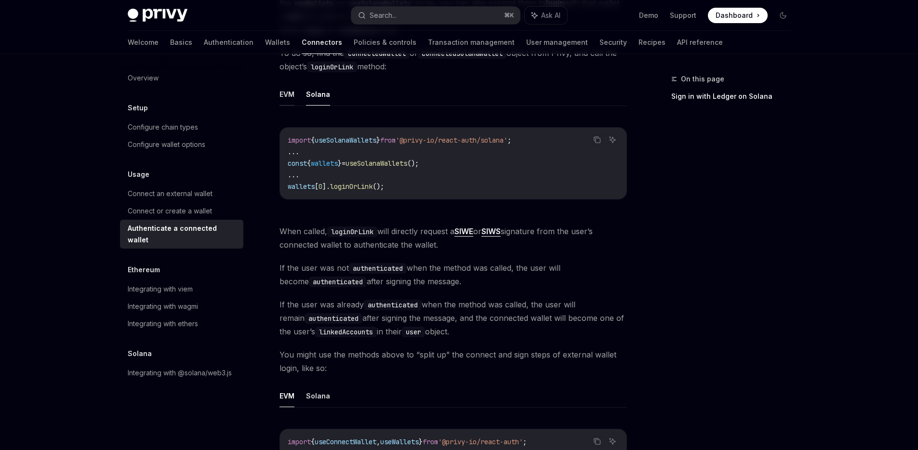
click at [286, 96] on button "EVM" at bounding box center [286, 94] width 15 height 23
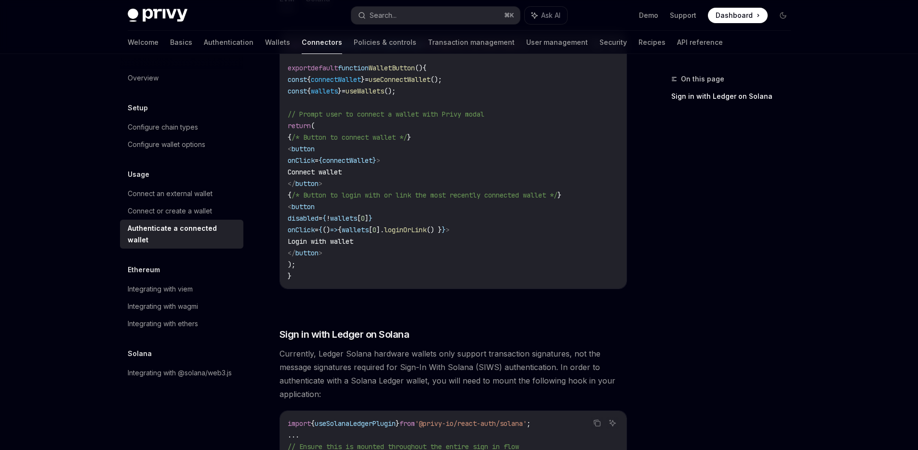
scroll to position [559, 0]
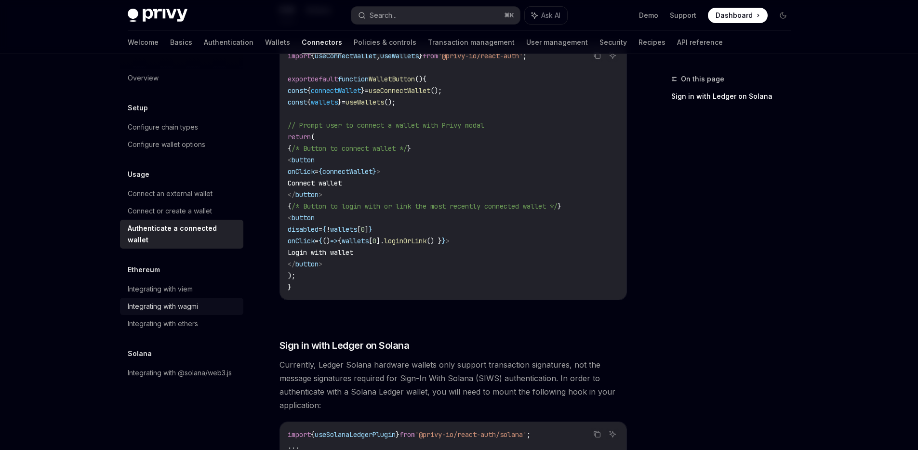
click at [200, 301] on div "Integrating with wagmi" at bounding box center [183, 307] width 110 height 12
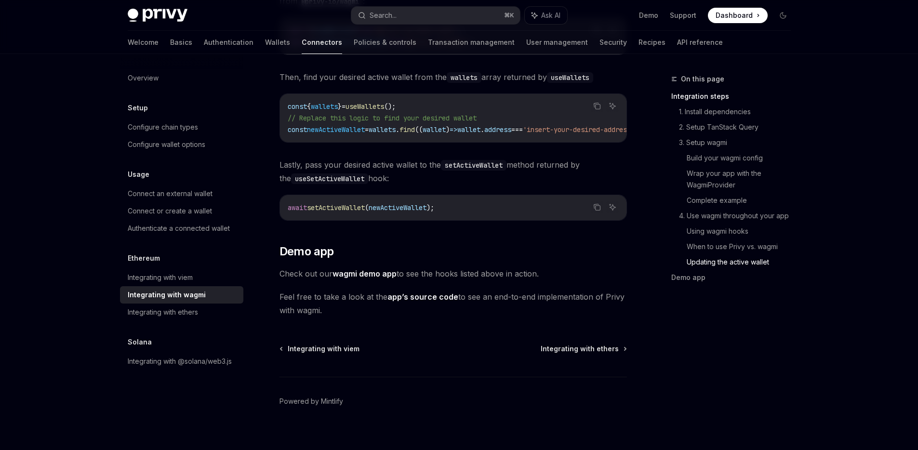
scroll to position [2741, 0]
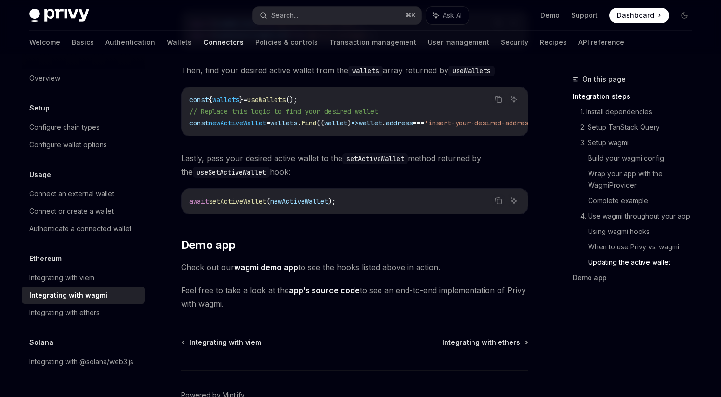
type textarea "*"
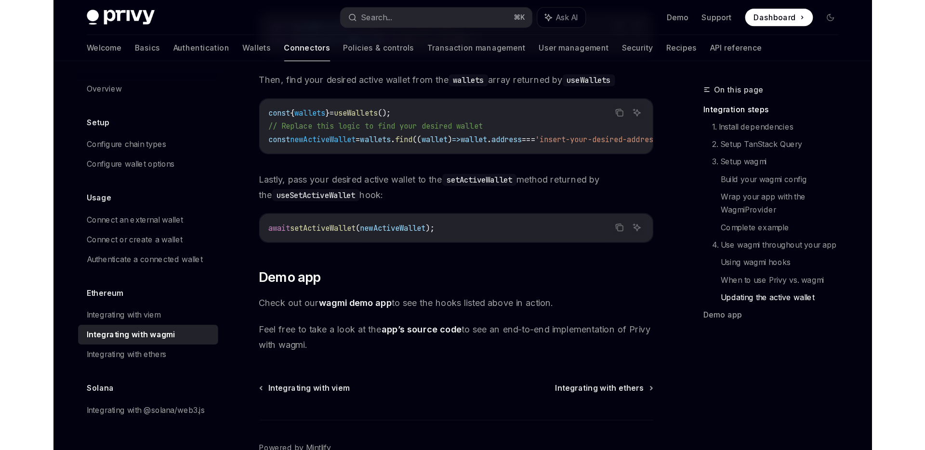
scroll to position [2740, 0]
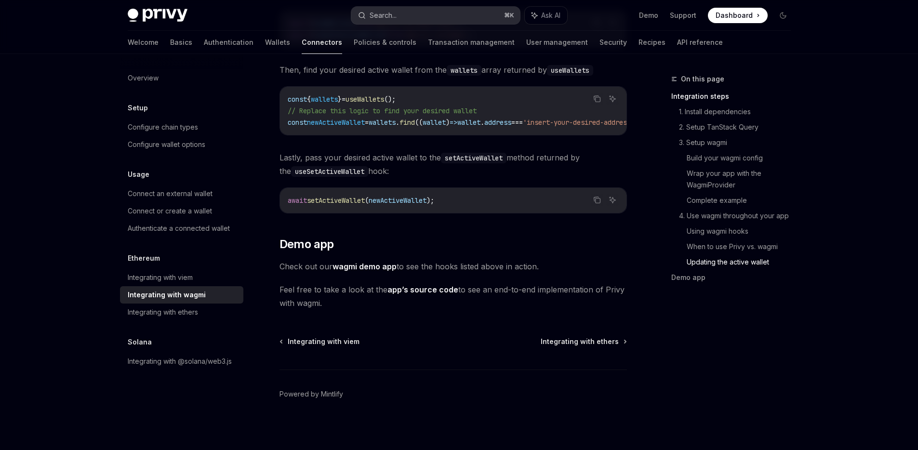
click at [388, 21] on button "Search... ⌘ K" at bounding box center [435, 15] width 169 height 17
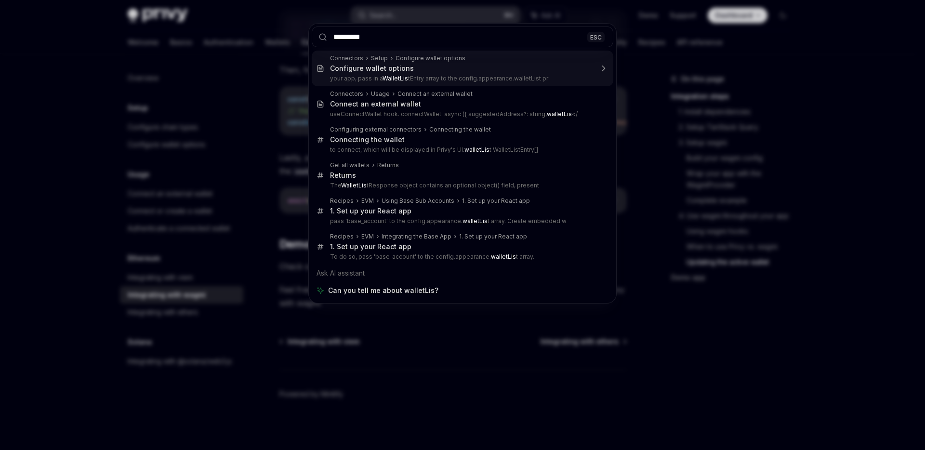
type input "**********"
type textarea "*"
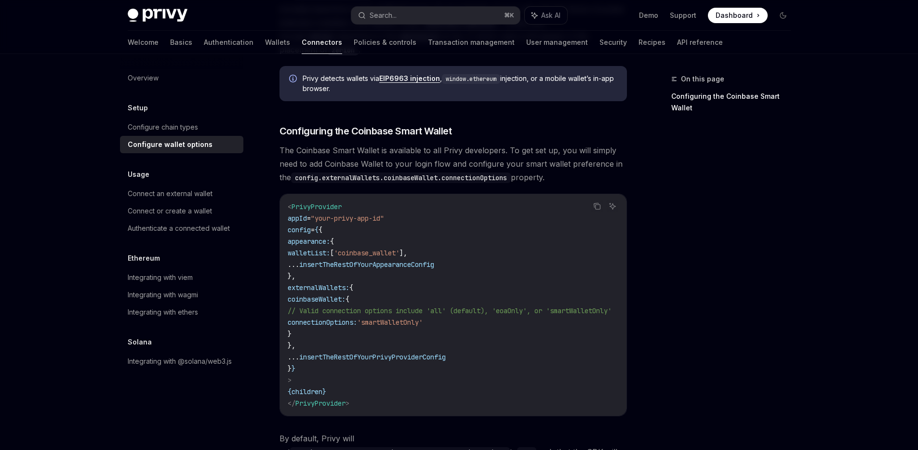
scroll to position [979, 0]
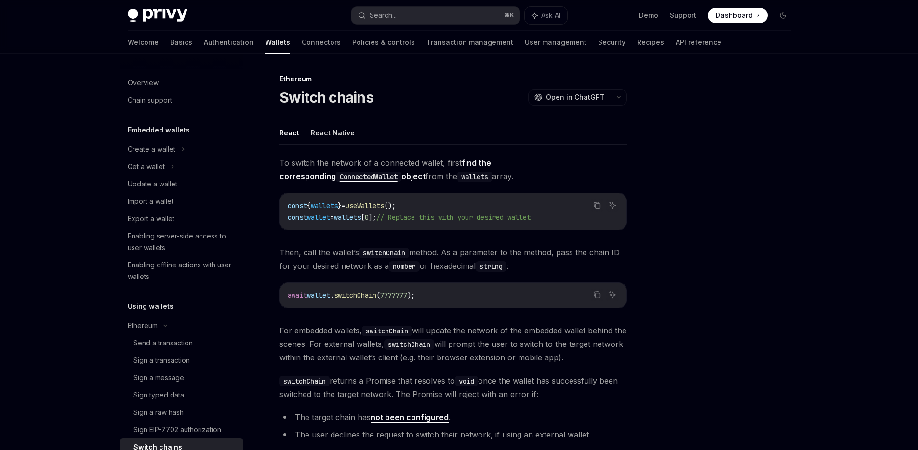
scroll to position [153, 0]
